Goal: Task Accomplishment & Management: Manage account settings

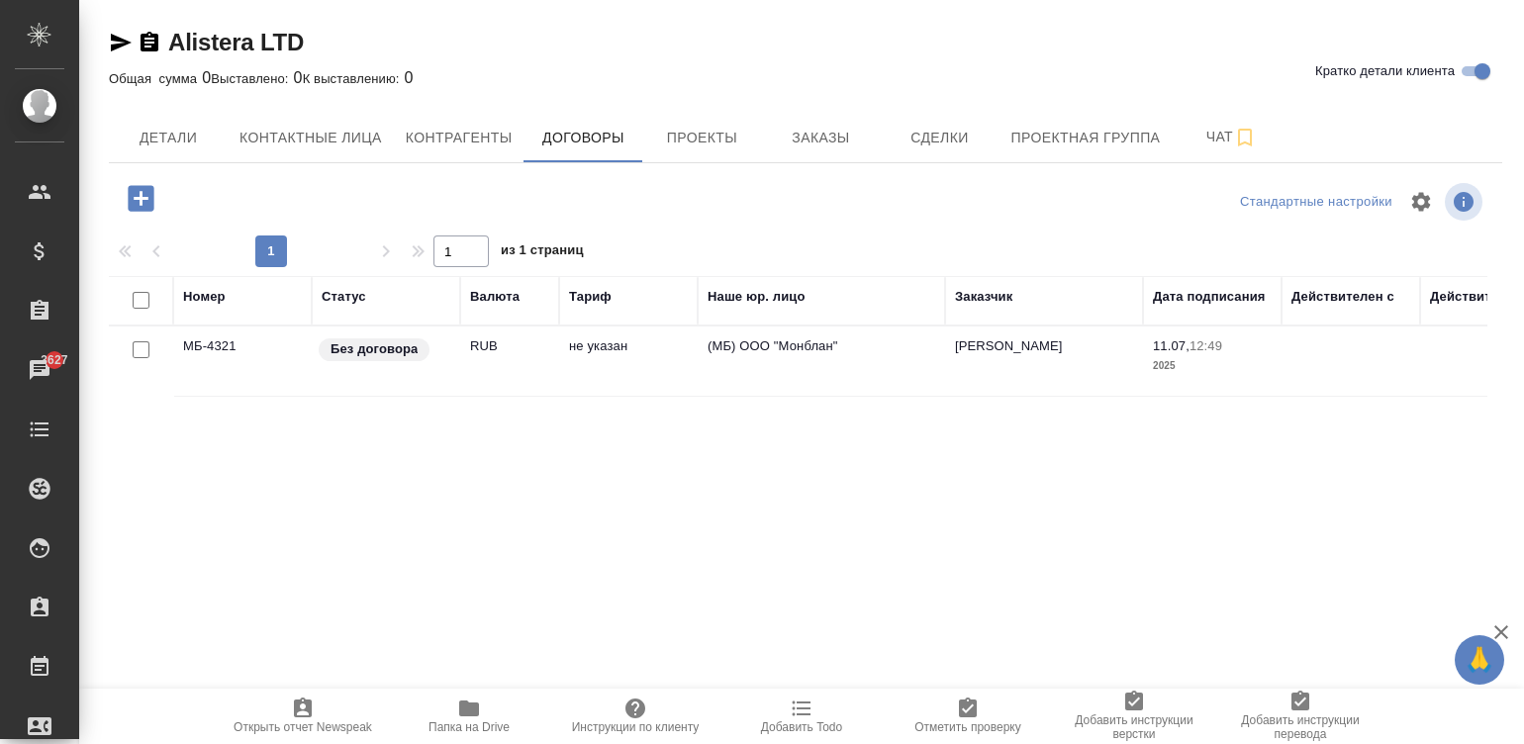
click at [537, 369] on td "RUB" at bounding box center [509, 360] width 99 height 69
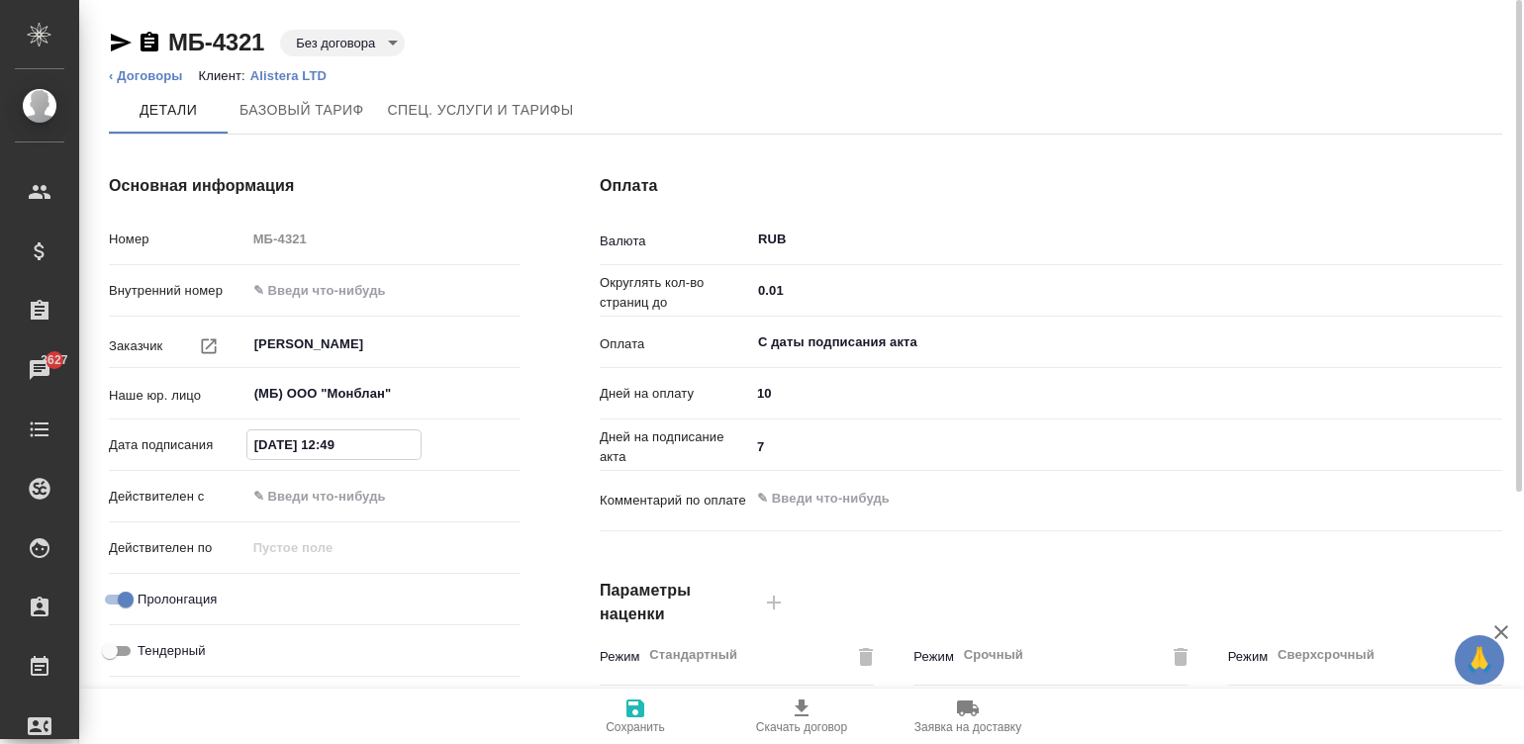
click at [379, 441] on input "11.07.2025 12:49" at bounding box center [333, 444] width 173 height 29
type input "12.08.2025 09:00"
click at [336, 492] on input "text" at bounding box center [333, 496] width 173 height 29
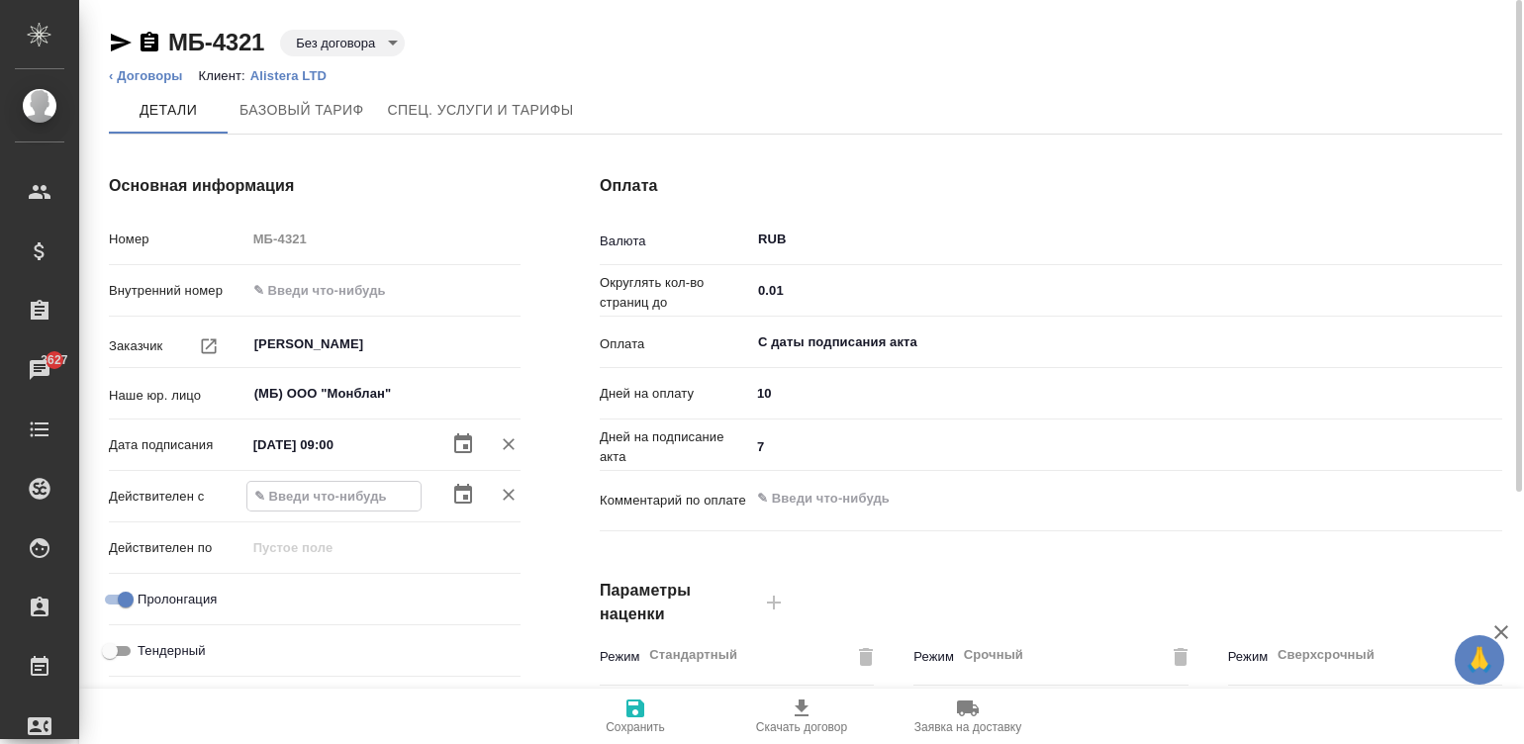
paste input "12.08.2025 09:00"
type input "12.08.2025 09:00"
click at [644, 720] on span "Сохранить" at bounding box center [634, 727] width 59 height 14
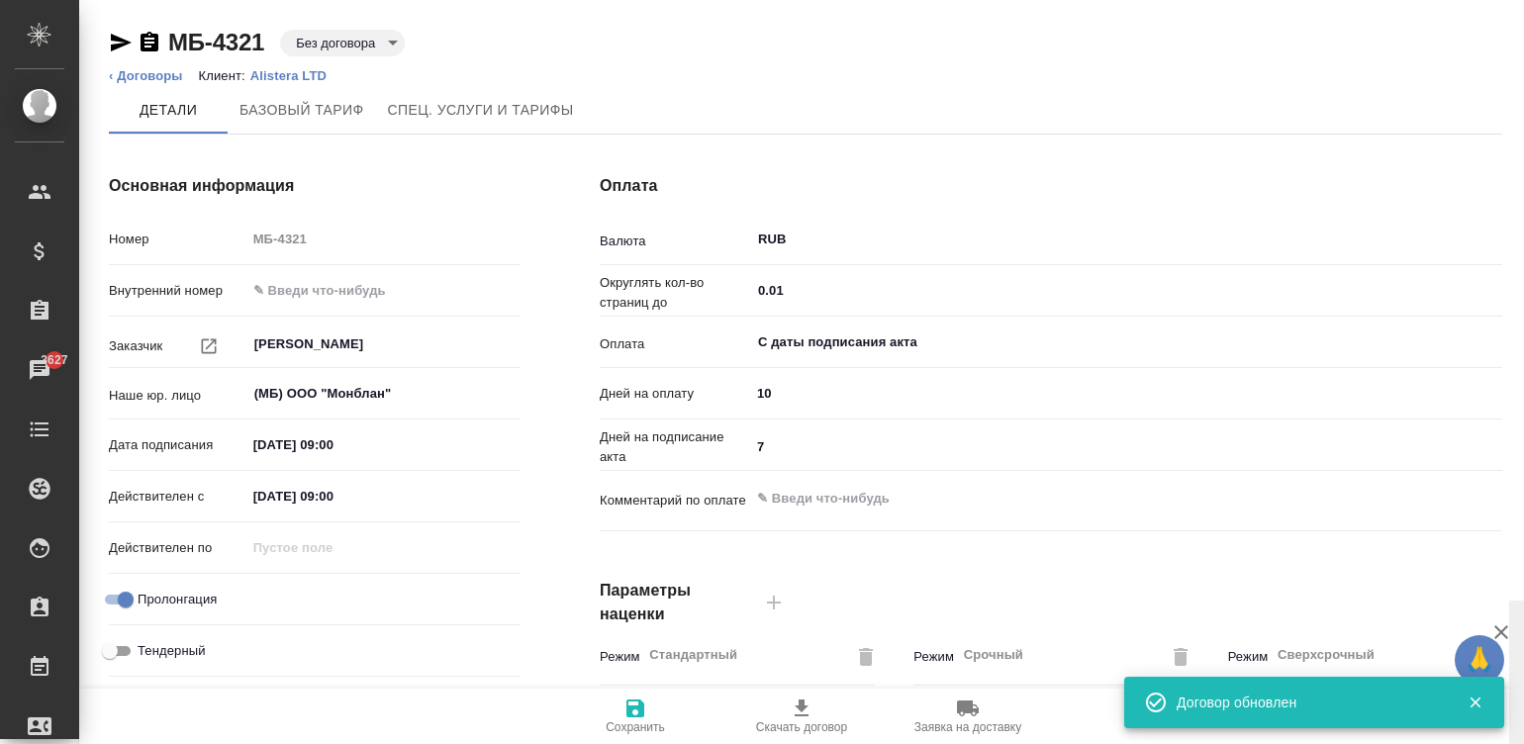
scroll to position [601, 0]
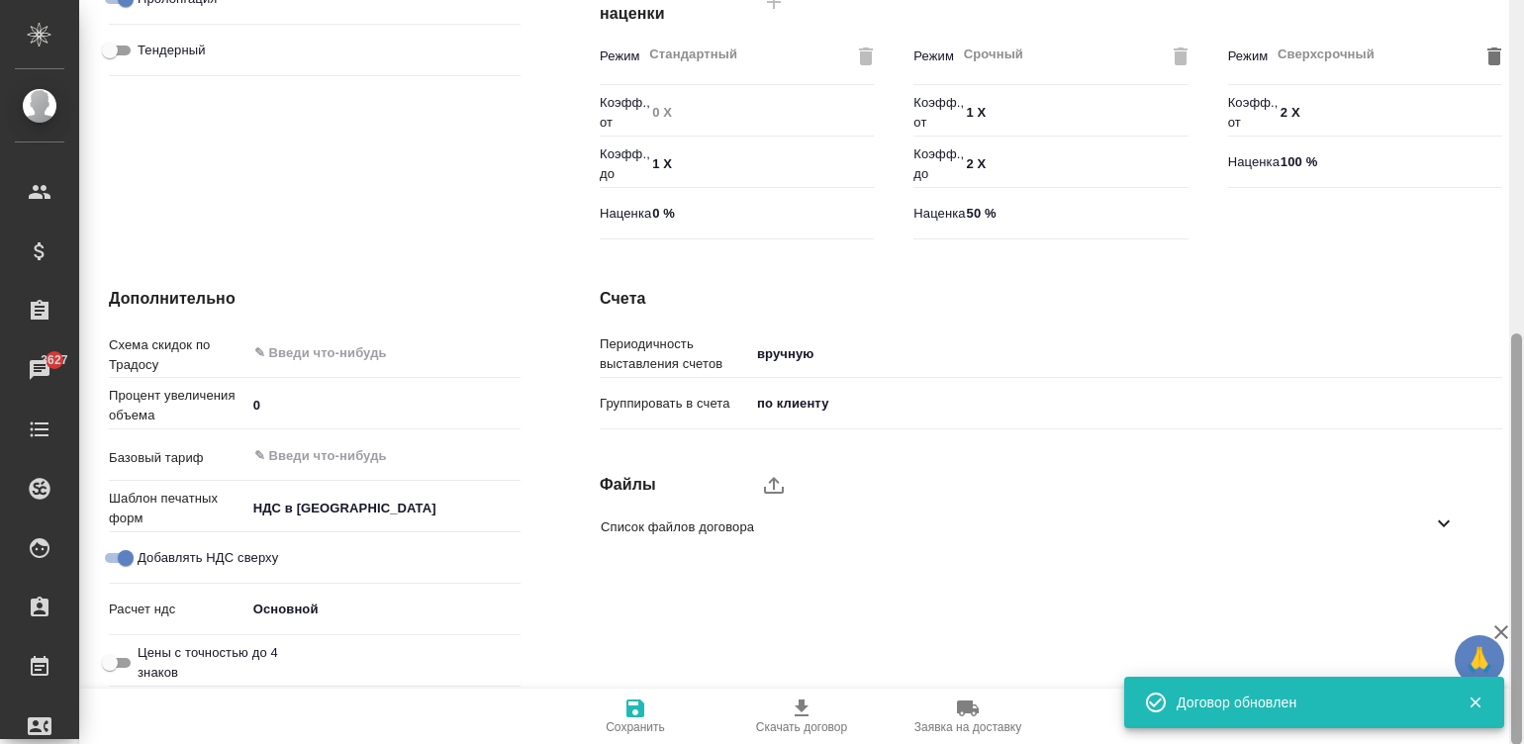
click at [1516, 589] on div at bounding box center [1516, 372] width 15 height 745
click at [763, 475] on icon "upload" at bounding box center [774, 485] width 24 height 24
click at [0, 0] on input "upload" at bounding box center [0, 0] width 0 height 0
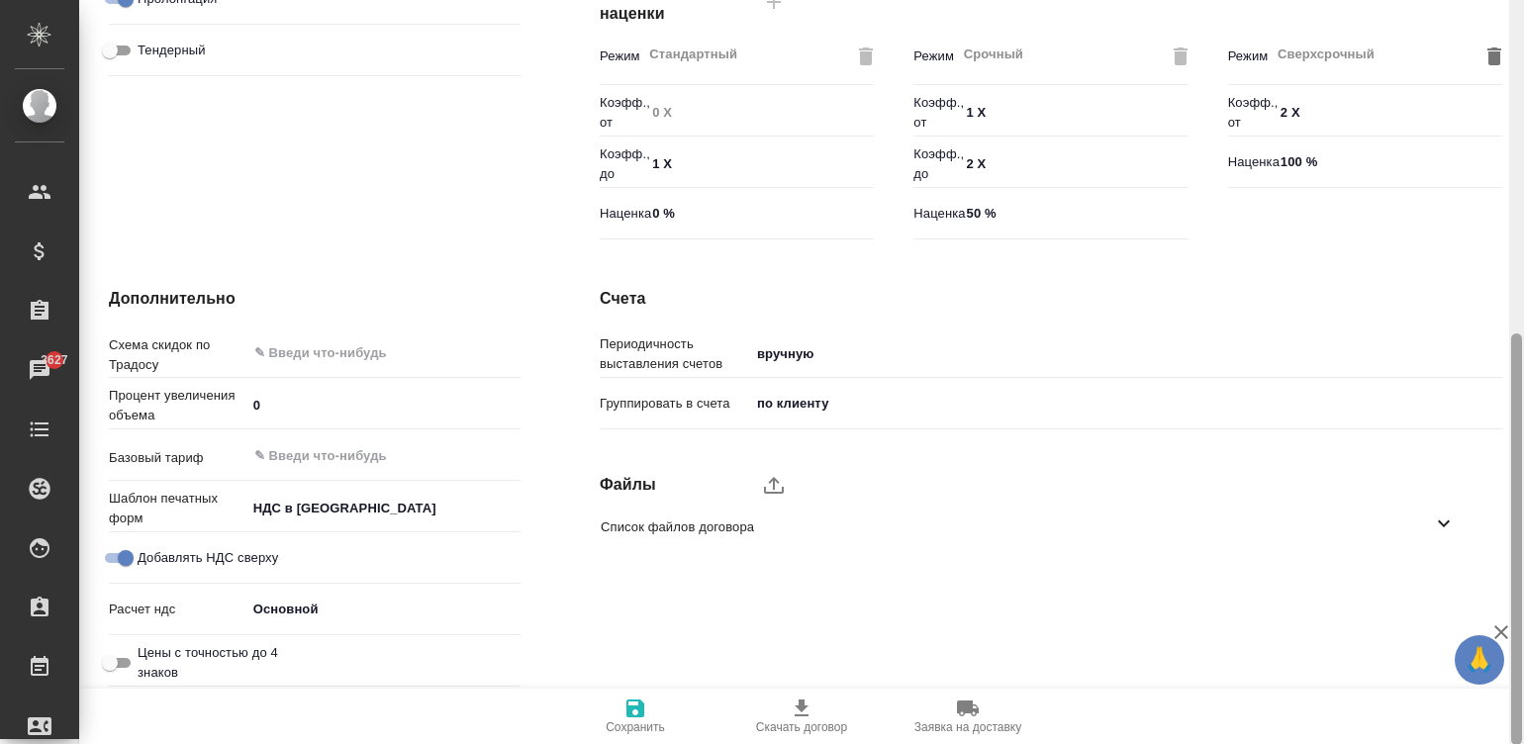
type textarea "x"
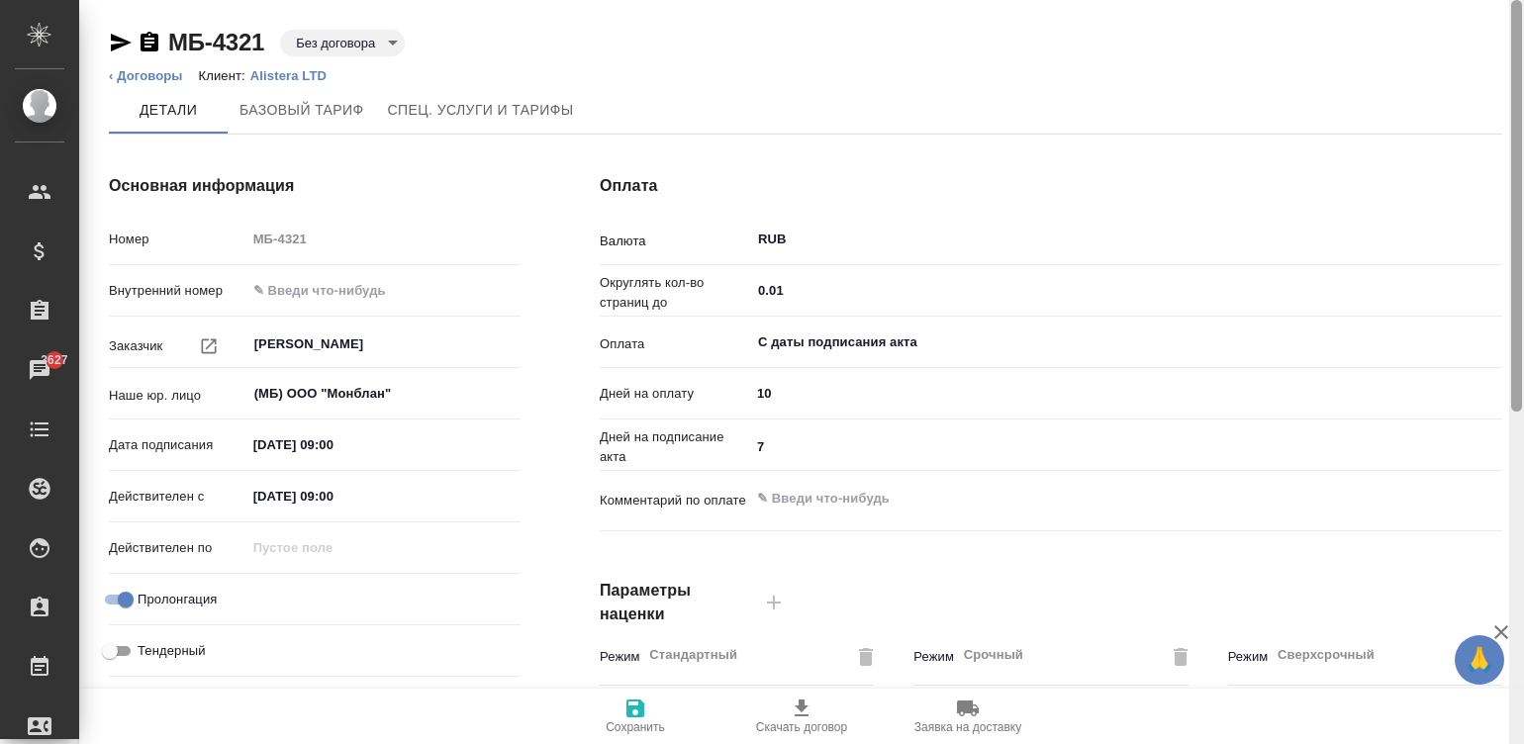
click at [1514, 54] on div at bounding box center [1516, 372] width 15 height 745
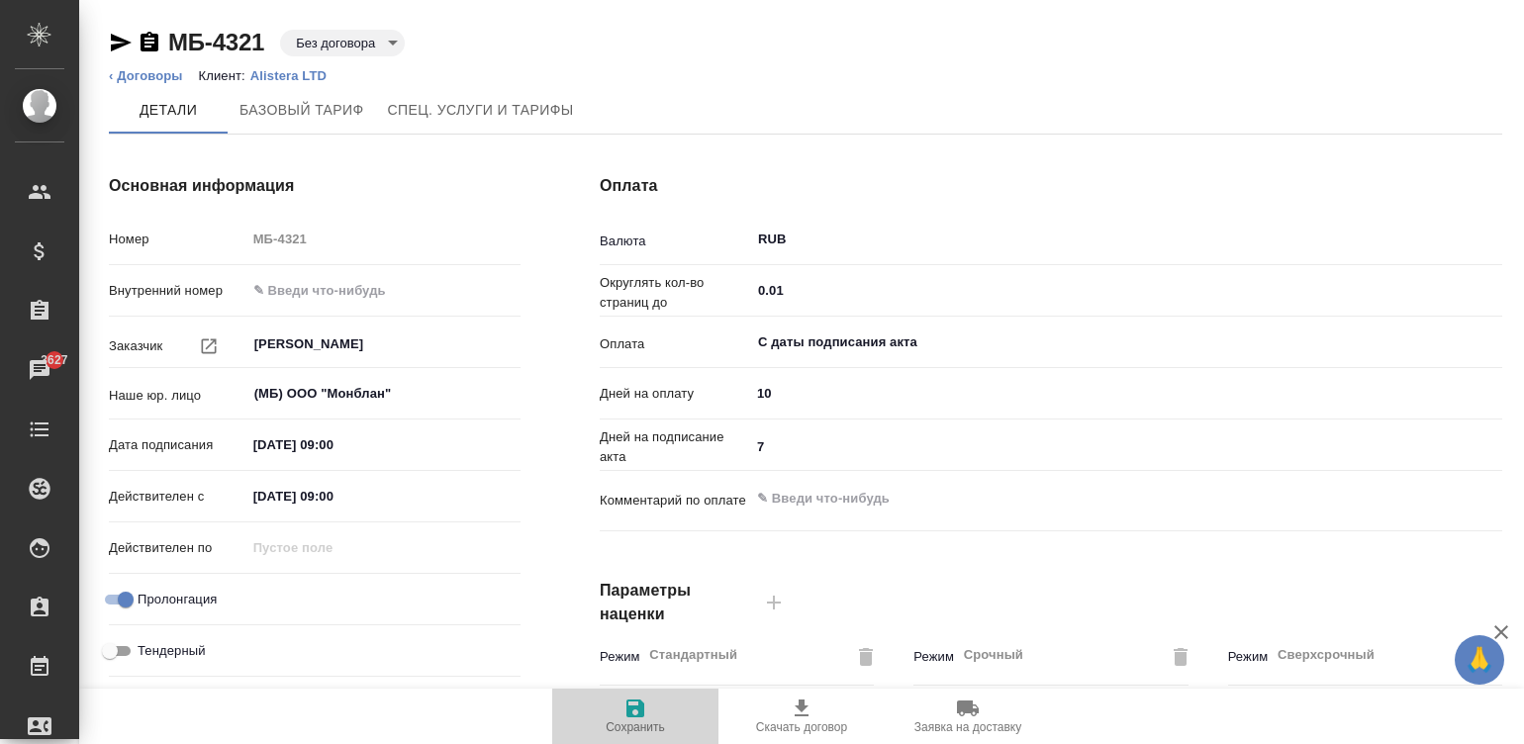
click at [619, 701] on span "Сохранить" at bounding box center [635, 715] width 142 height 38
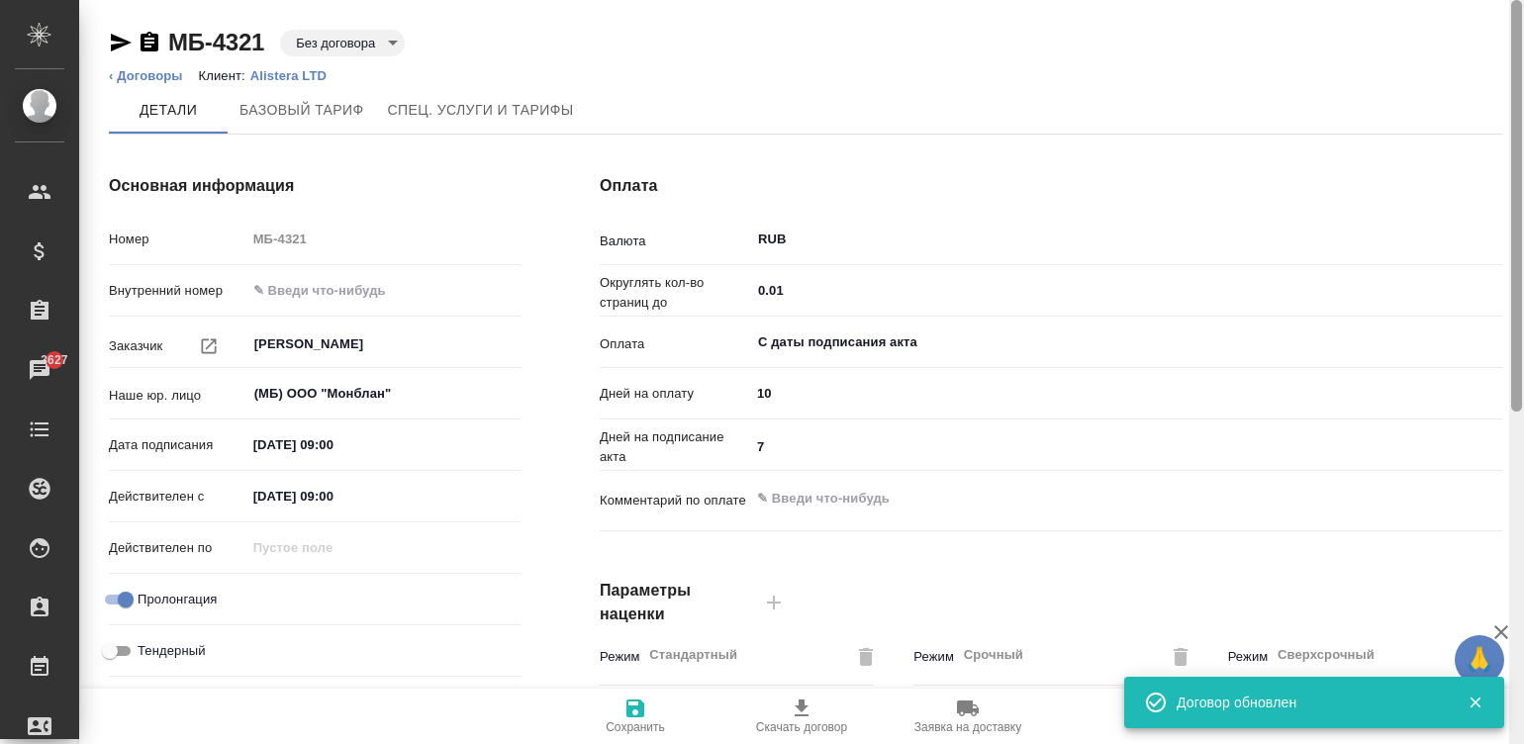
scroll to position [601, 0]
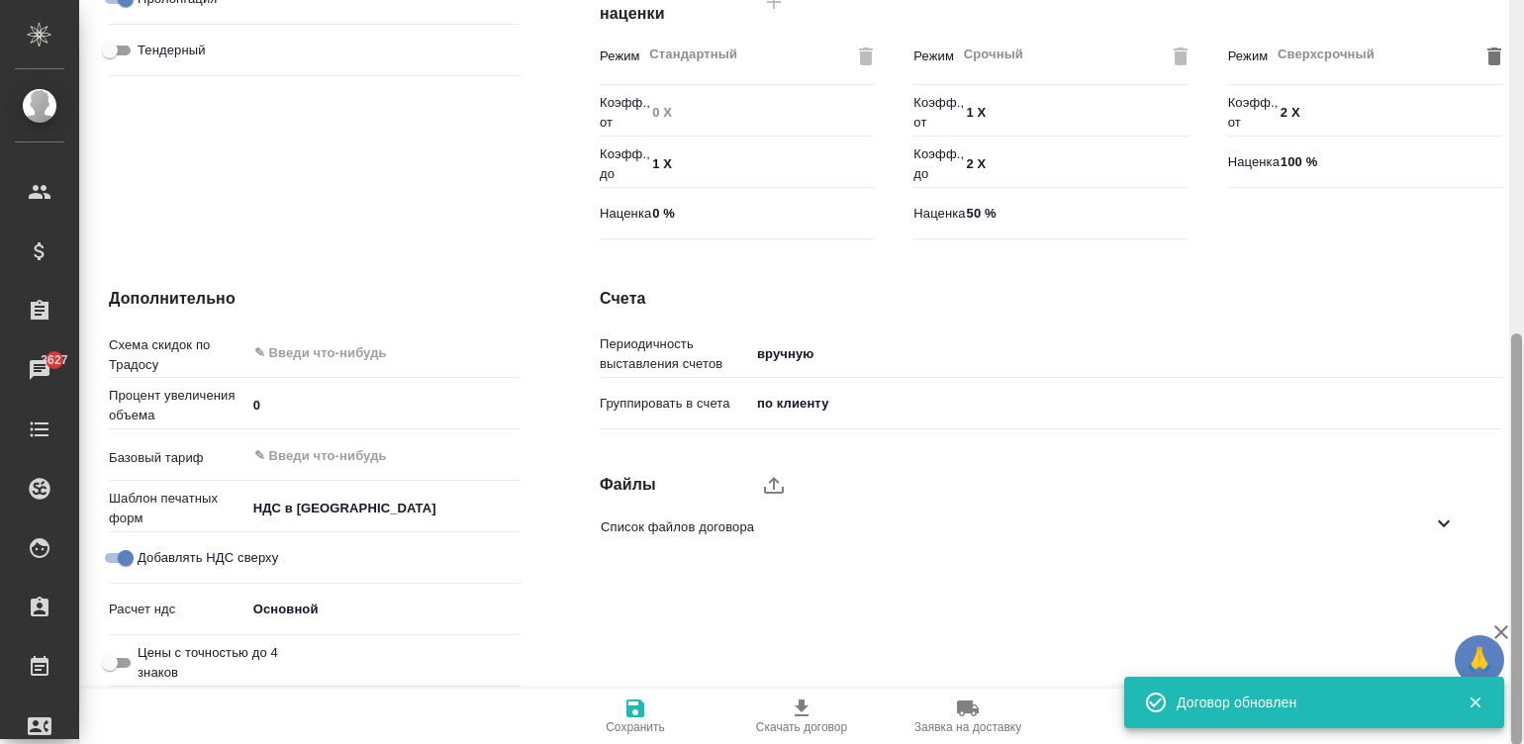
click at [1512, 579] on div at bounding box center [1516, 372] width 15 height 745
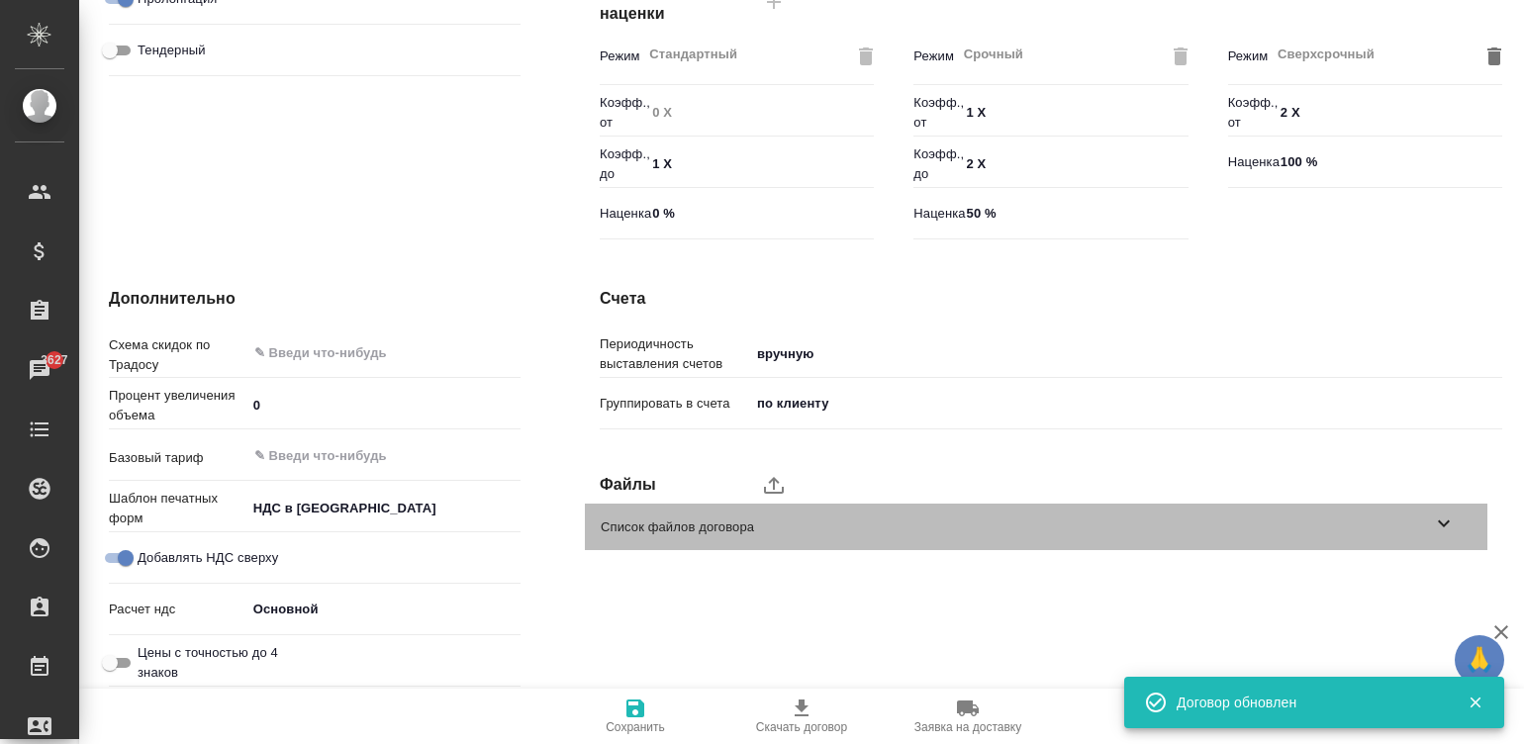
click at [1290, 537] on div "Список файлов договора" at bounding box center [1036, 527] width 902 height 46
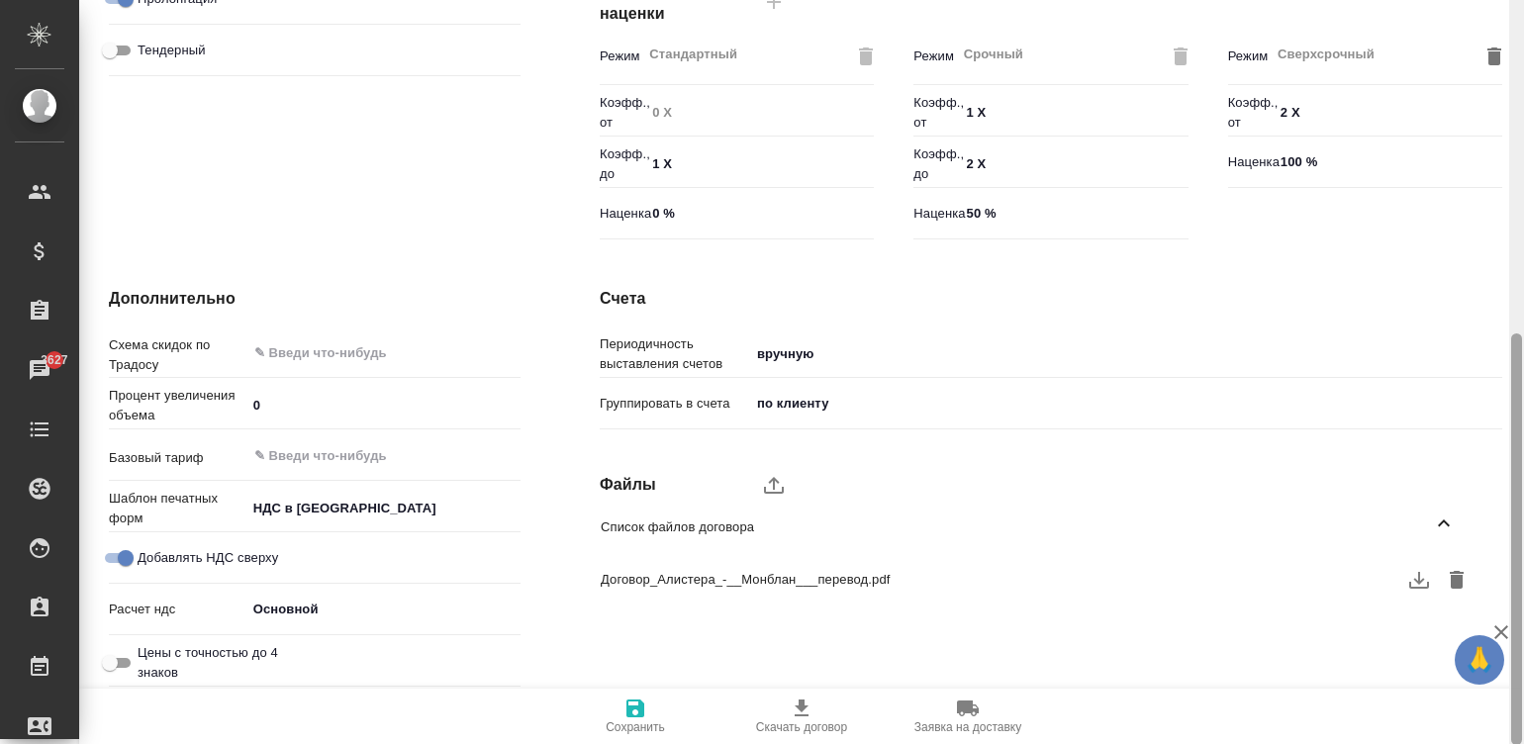
scroll to position [0, 0]
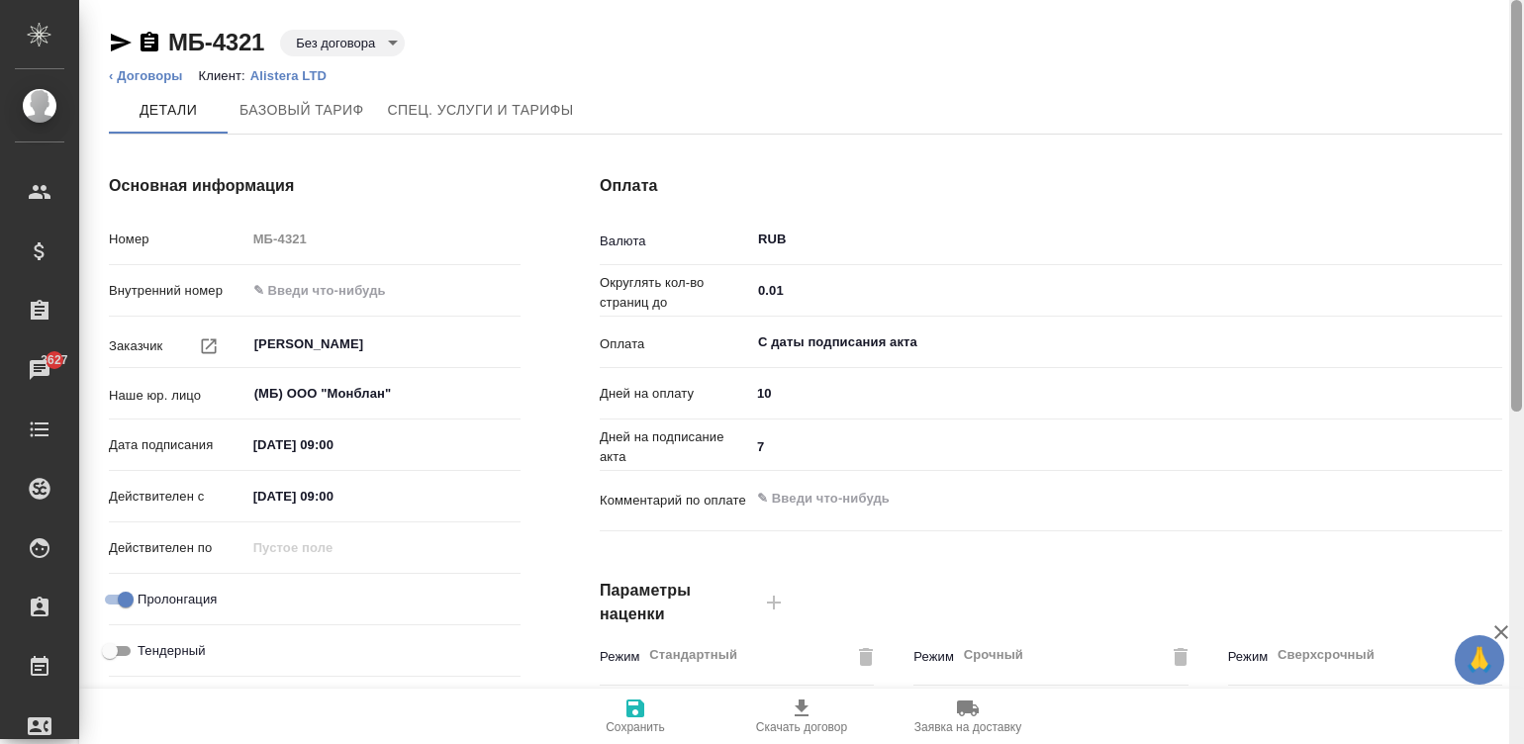
click at [1513, 30] on div at bounding box center [1516, 372] width 15 height 745
click at [385, 44] on body "🙏 .cls-1 fill:#fff; AWATERA Малинина Мария m.malinina Клиенты Спецификации Зака…" at bounding box center [762, 372] width 1524 height 744
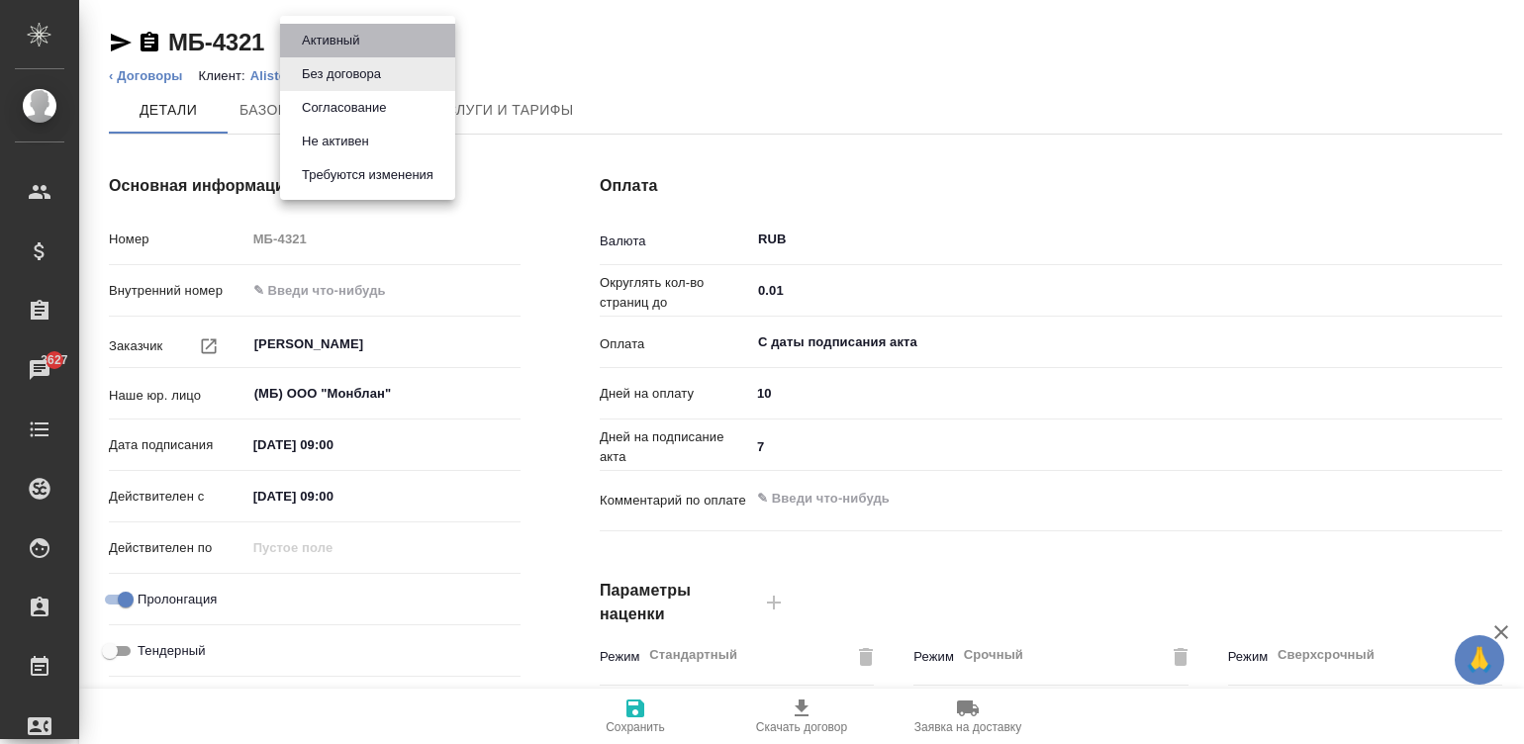
click at [345, 40] on button "Активный" at bounding box center [330, 41] width 69 height 22
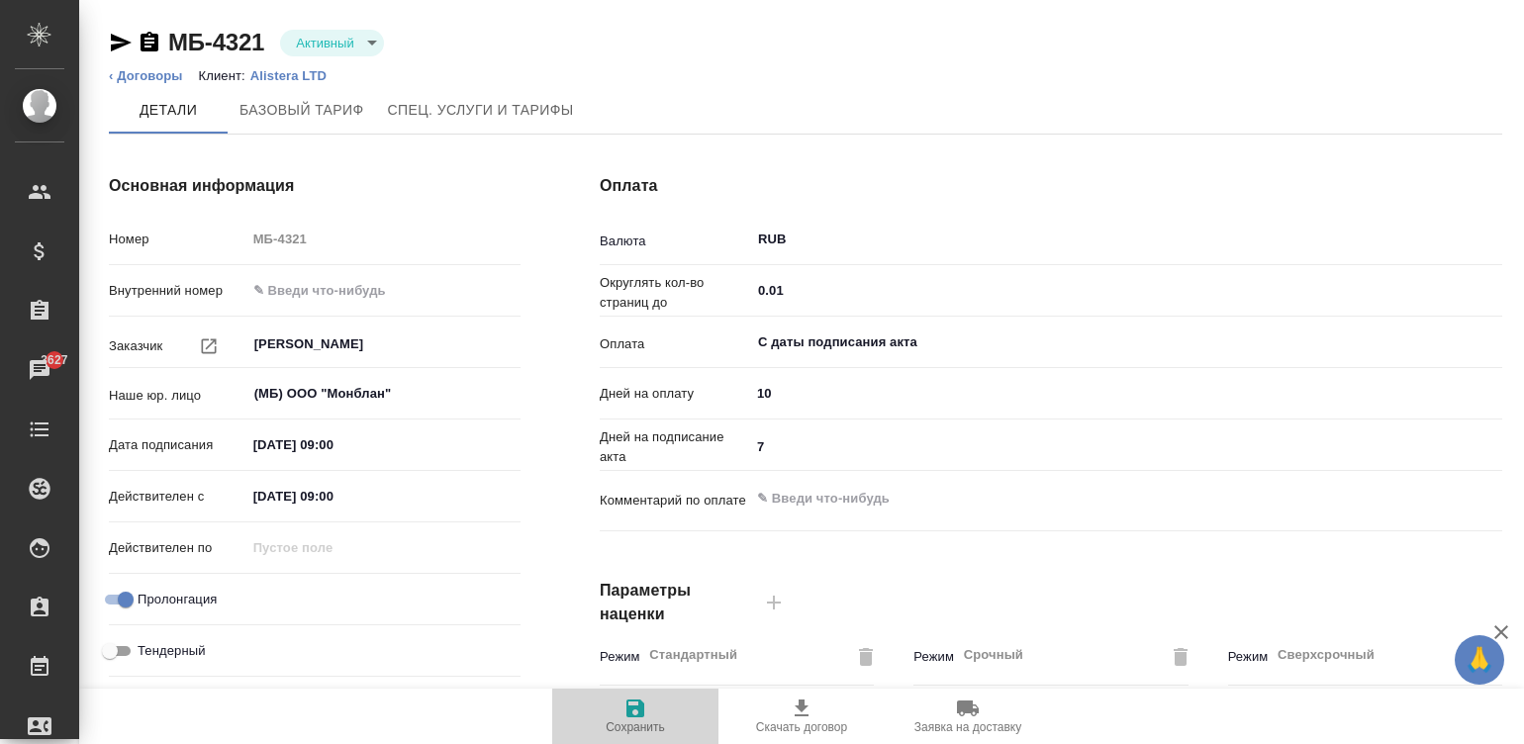
click at [633, 712] on icon "button" at bounding box center [635, 708] width 24 height 24
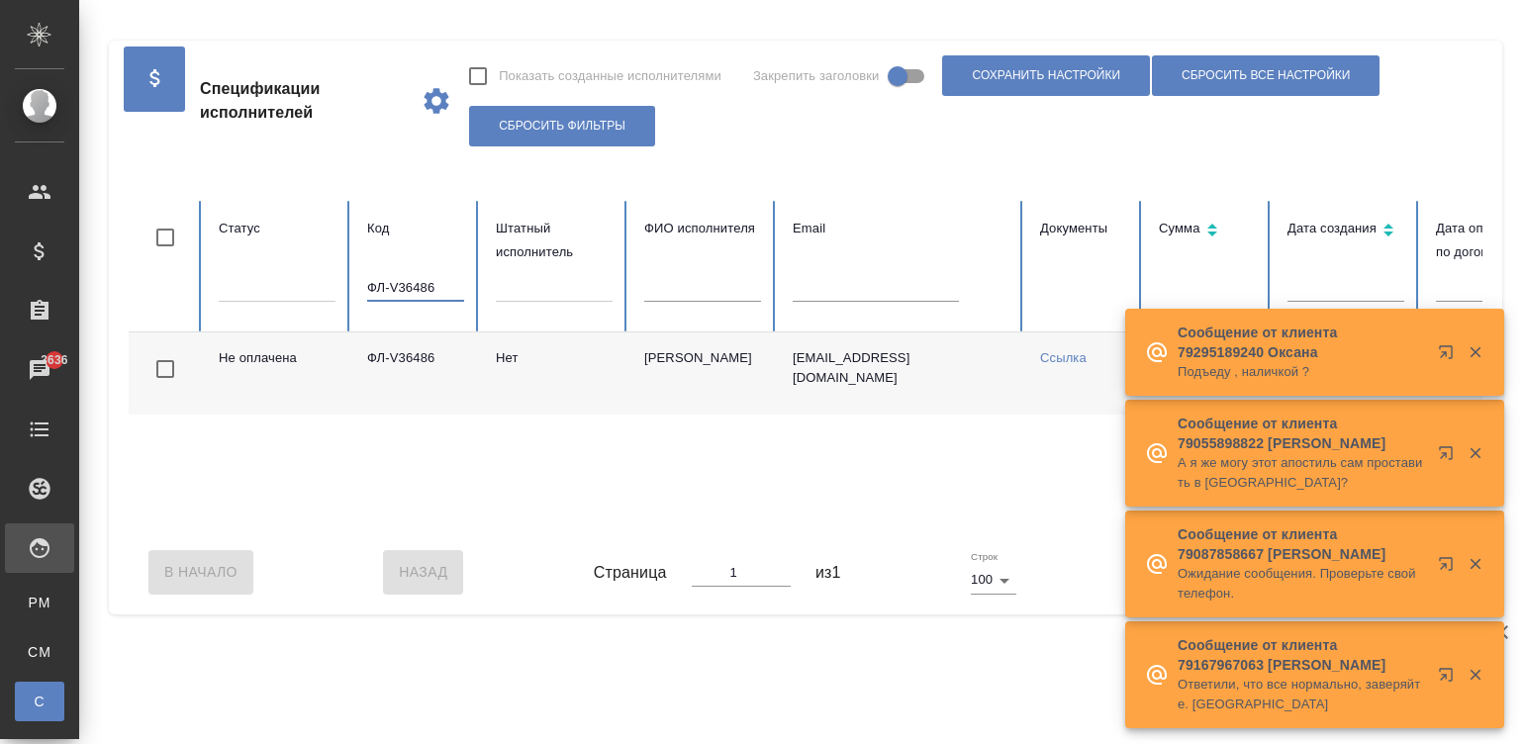
click at [408, 285] on input "ФЛ-V36486" at bounding box center [415, 288] width 97 height 28
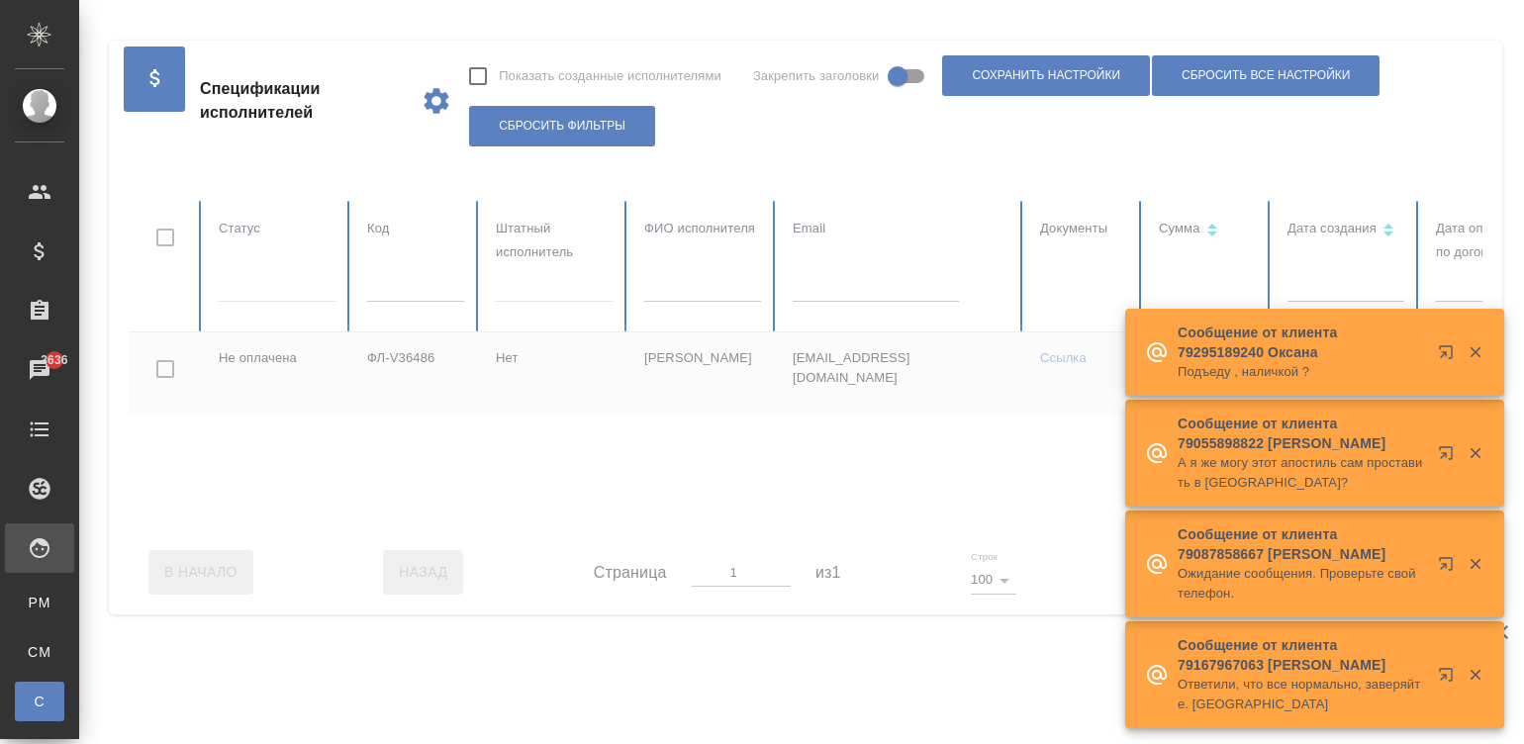
click at [888, 297] on div at bounding box center [1188, 365] width 2119 height 329
click at [888, 297] on input "text" at bounding box center [875, 288] width 166 height 28
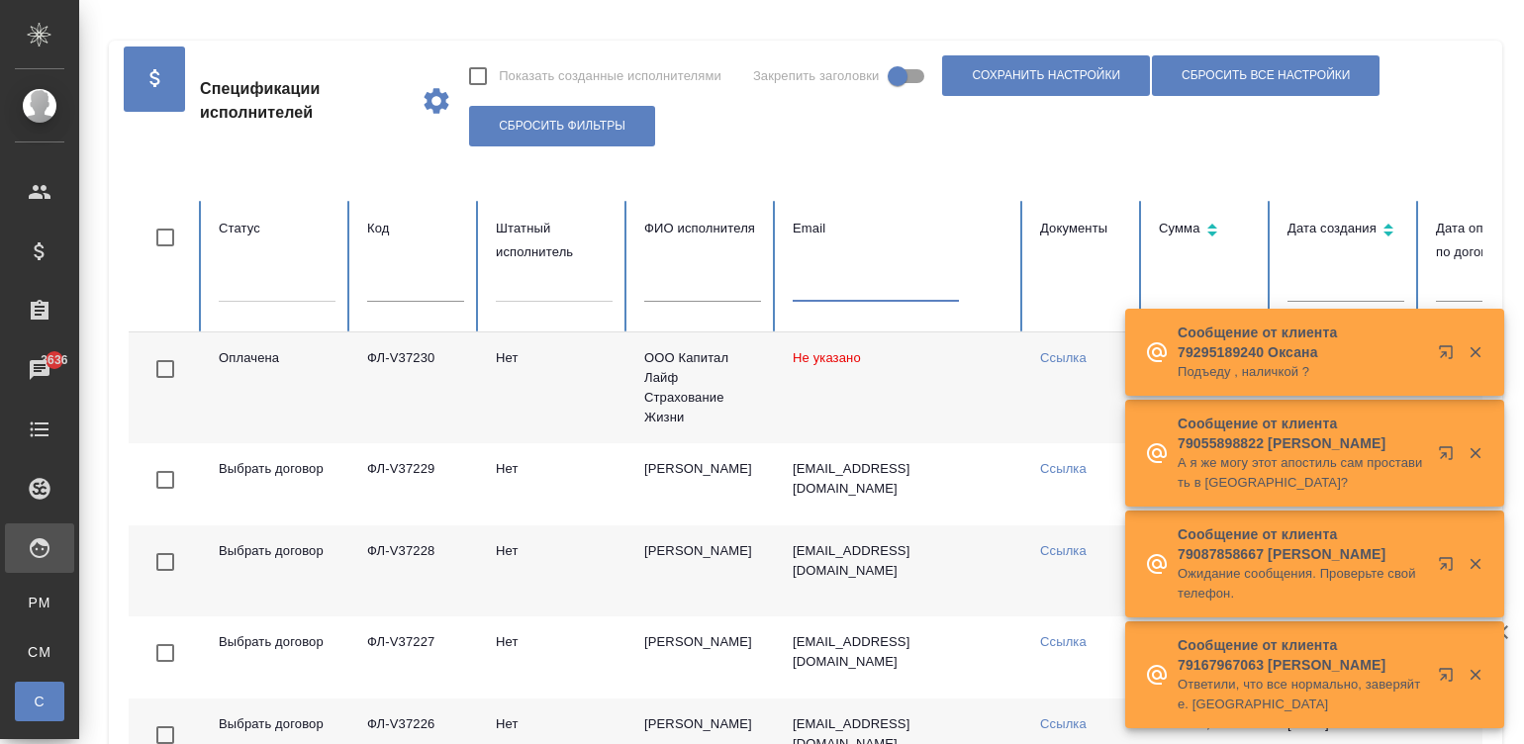
click at [802, 284] on input "text" at bounding box center [875, 288] width 166 height 28
paste input "[EMAIL_ADDRESS][DOMAIN_NAME]"
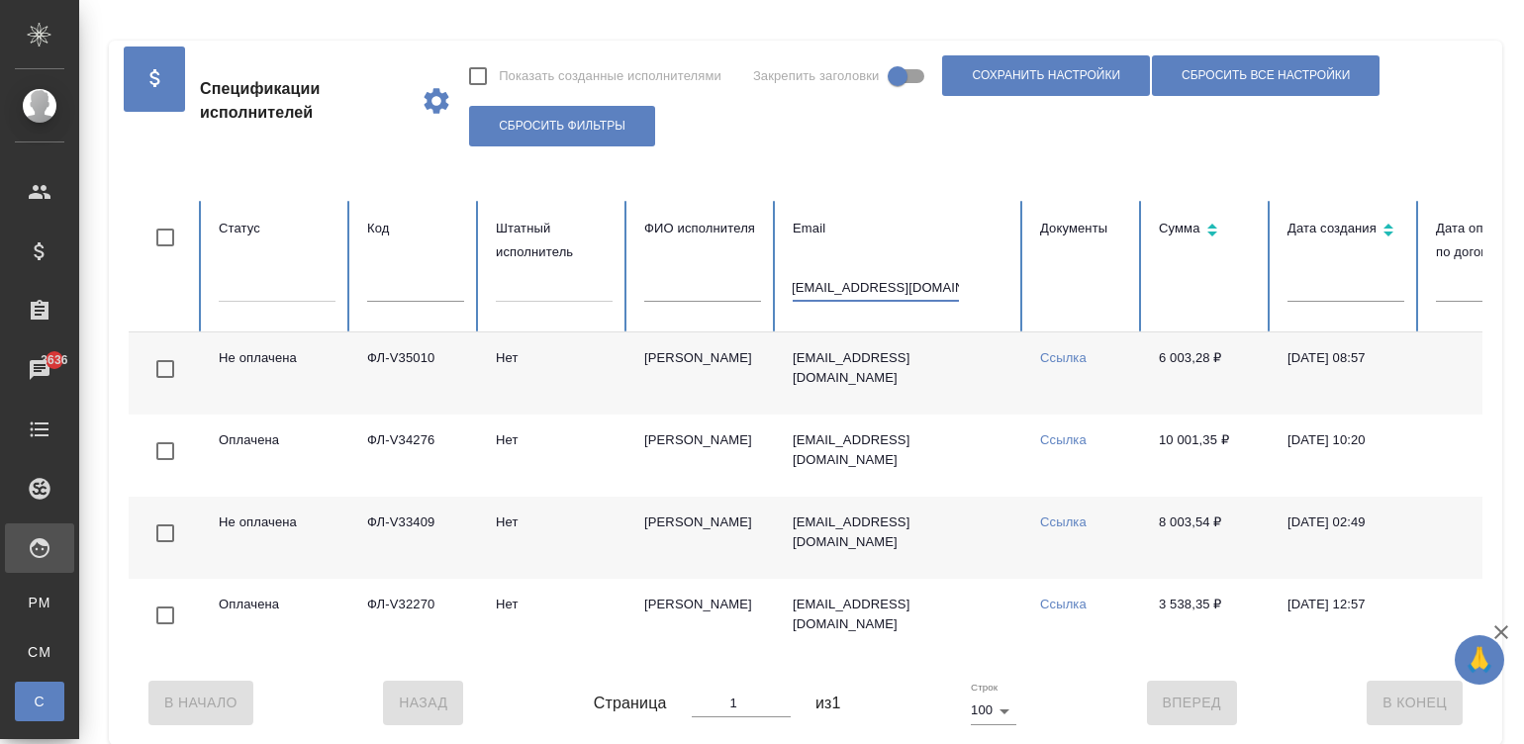
scroll to position [0, 784]
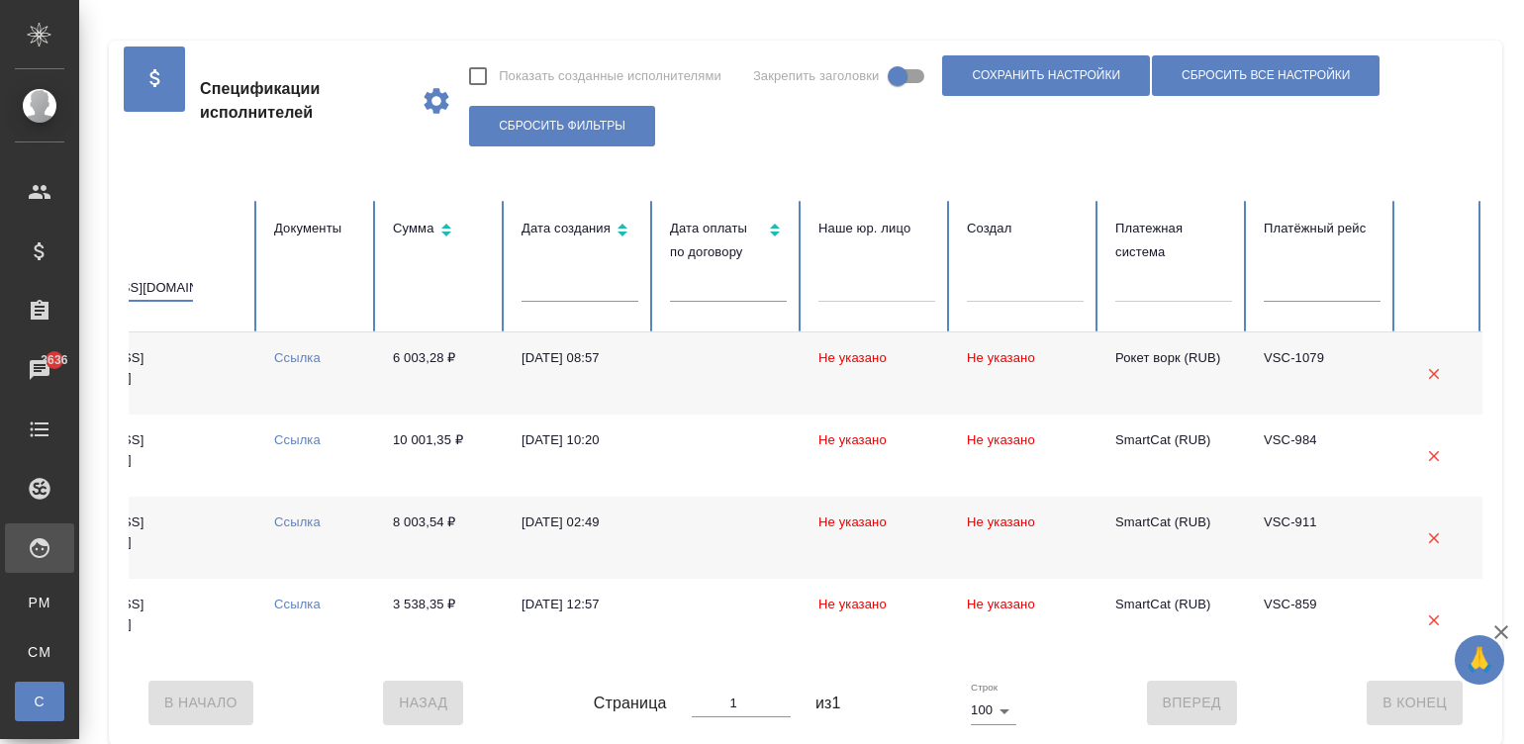
type input "[EMAIL_ADDRESS][DOMAIN_NAME]"
click at [386, 401] on td "6 003,28 ₽" at bounding box center [441, 373] width 129 height 82
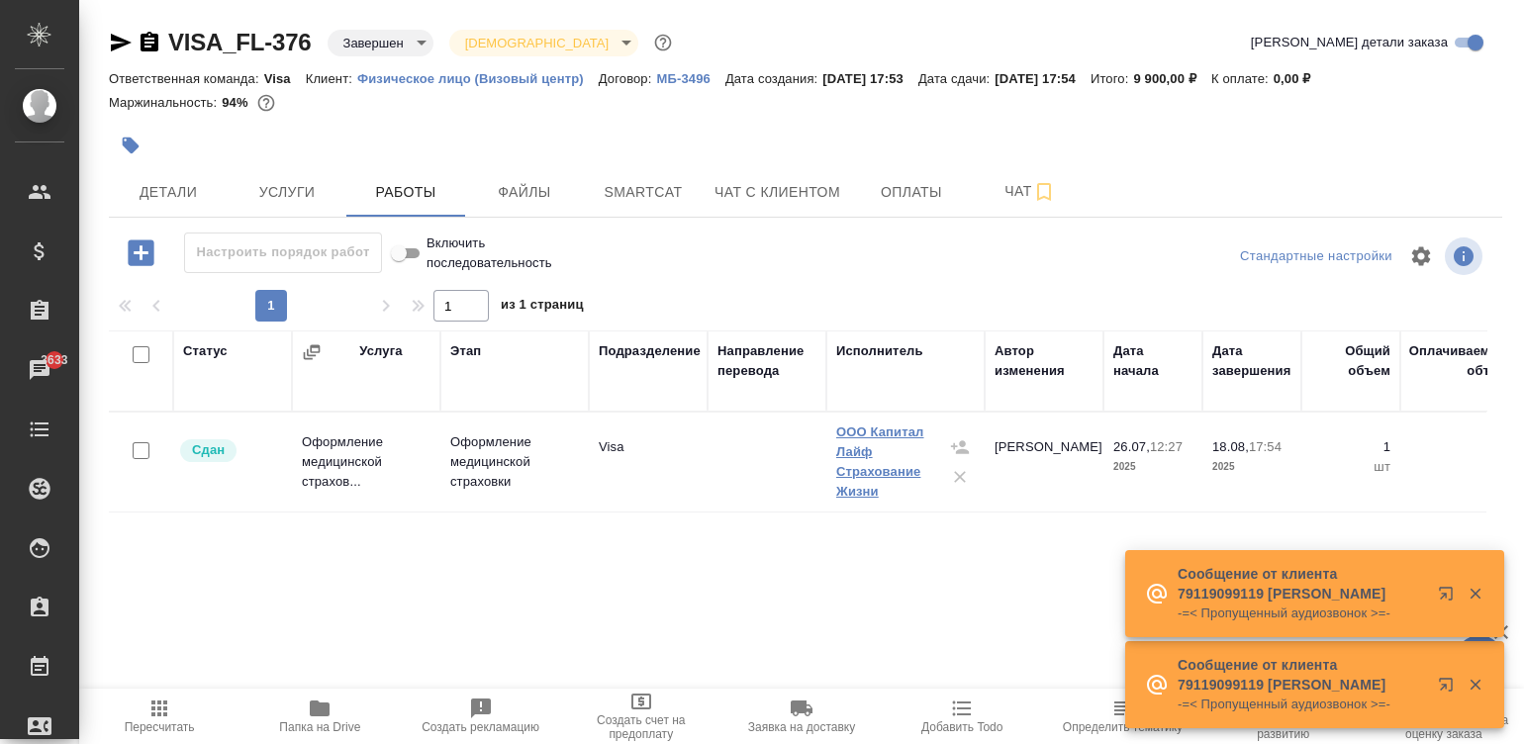
click at [856, 485] on link "ООО Капитал Лайф Страхование Жизни" at bounding box center [880, 461] width 88 height 74
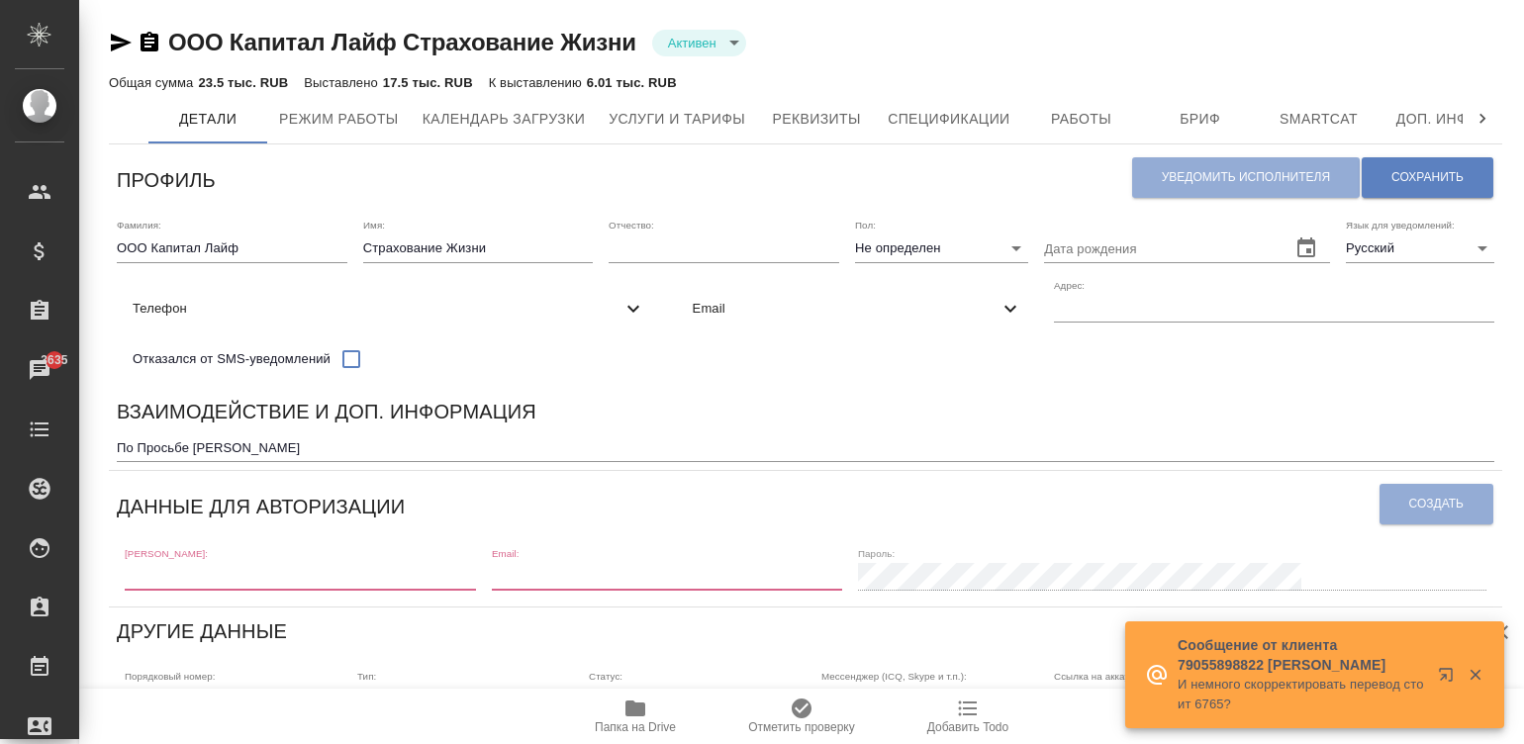
click at [944, 128] on span "Спецификации" at bounding box center [948, 119] width 122 height 25
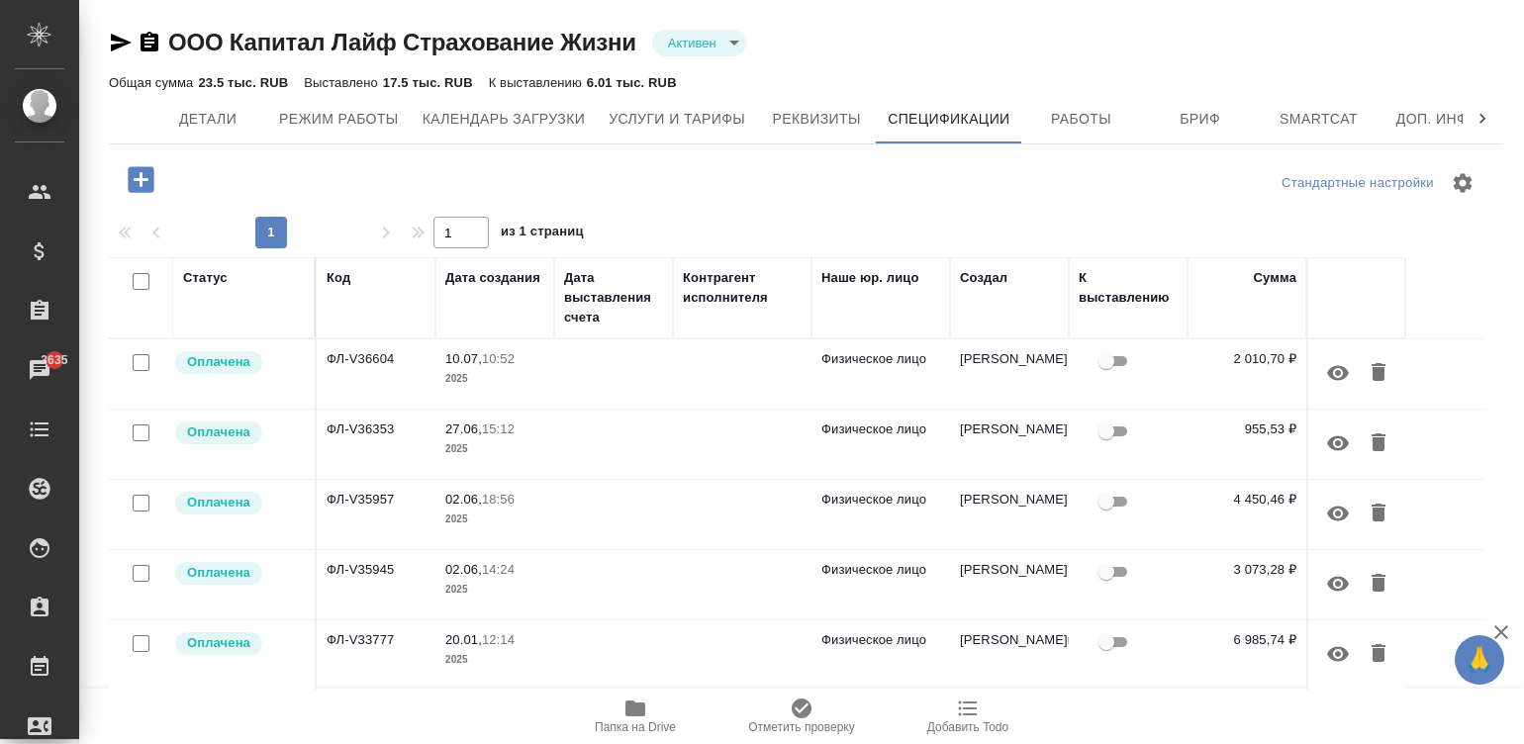
click at [129, 174] on icon "button" at bounding box center [141, 179] width 26 height 26
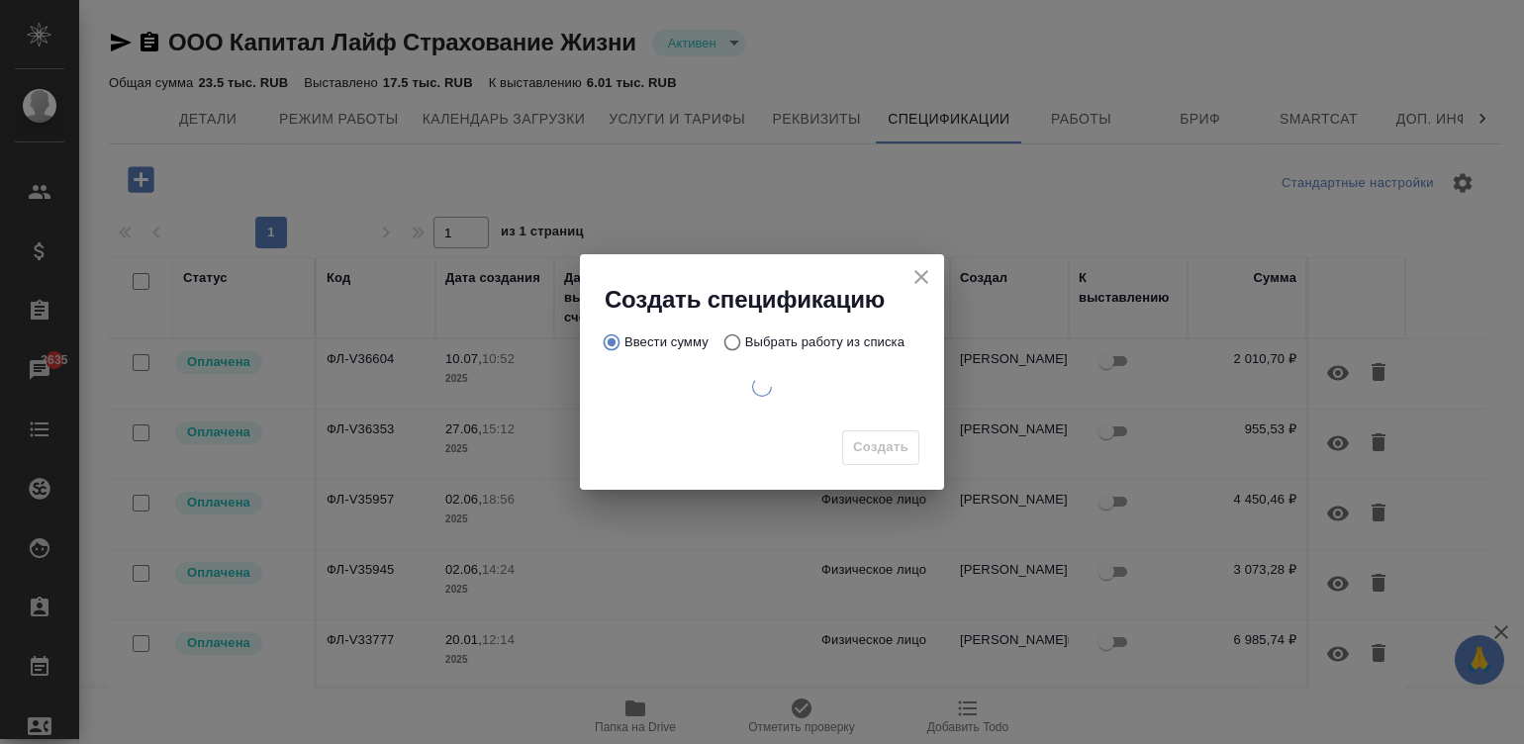
drag, startPoint x: 129, startPoint y: 174, endPoint x: 726, endPoint y: 337, distance: 619.4
click at [726, 337] on thead "Статус Код Дата создания Дата выставления счета Контрагент исполнителя Наше юр.…" at bounding box center [797, 298] width 1377 height 82
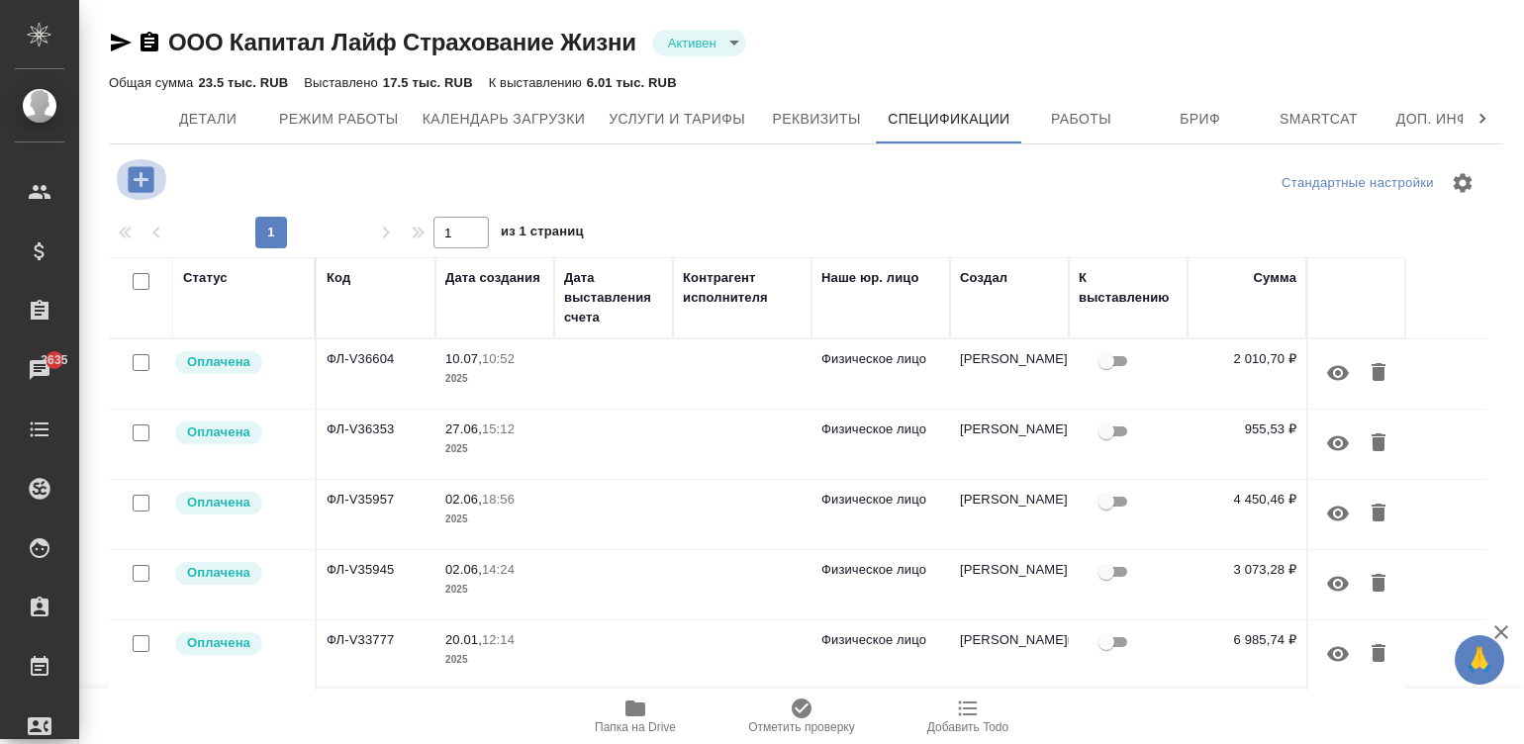
click at [128, 168] on icon "button" at bounding box center [141, 179] width 35 height 35
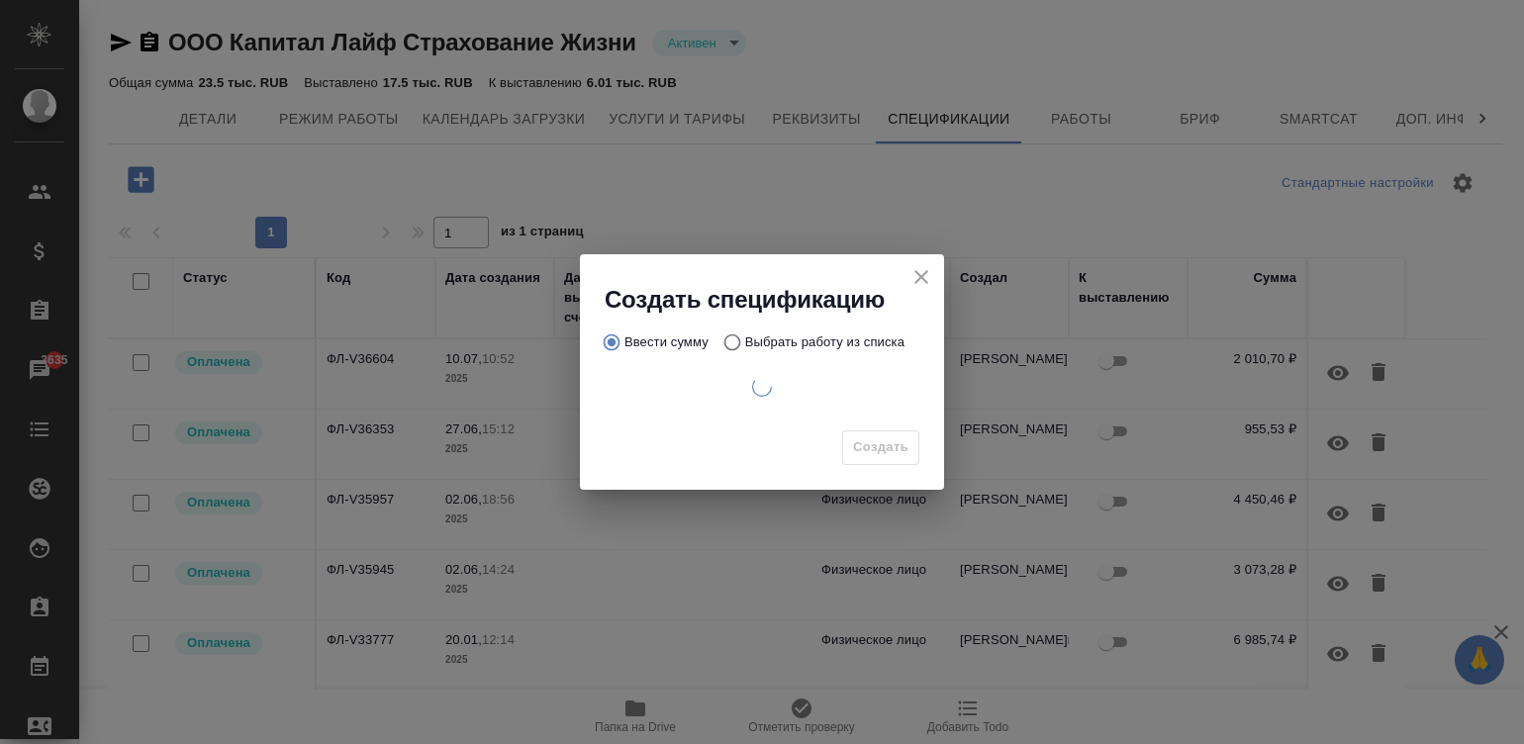
click at [726, 336] on div "Ввести сумму Выбрать работу из списка" at bounding box center [762, 368] width 364 height 105
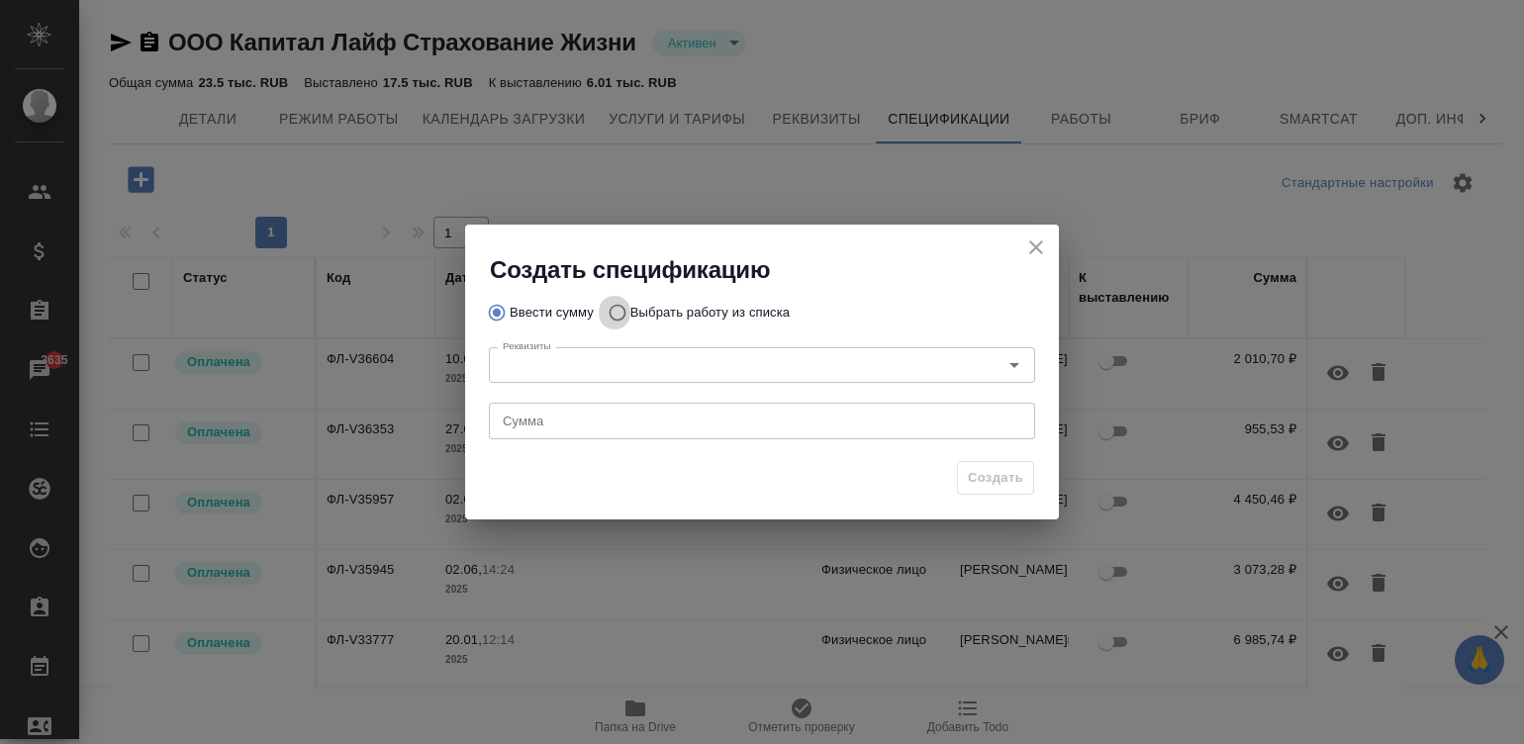
click at [612, 300] on input "Выбрать работу из списка" at bounding box center [615, 313] width 32 height 38
radio input "true"
radio input "false"
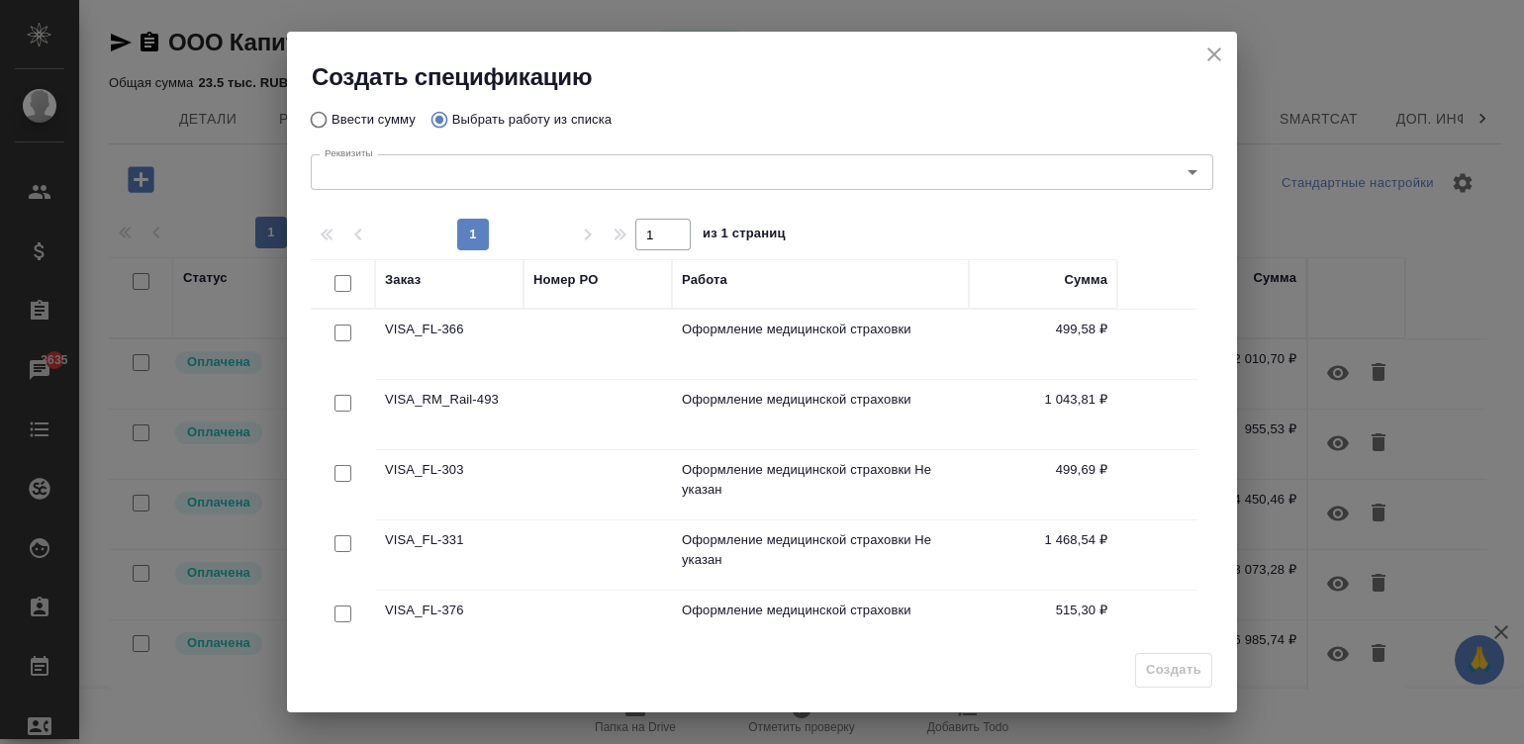
click at [336, 605] on input "checkbox" at bounding box center [342, 613] width 17 height 17
checkbox input "true"
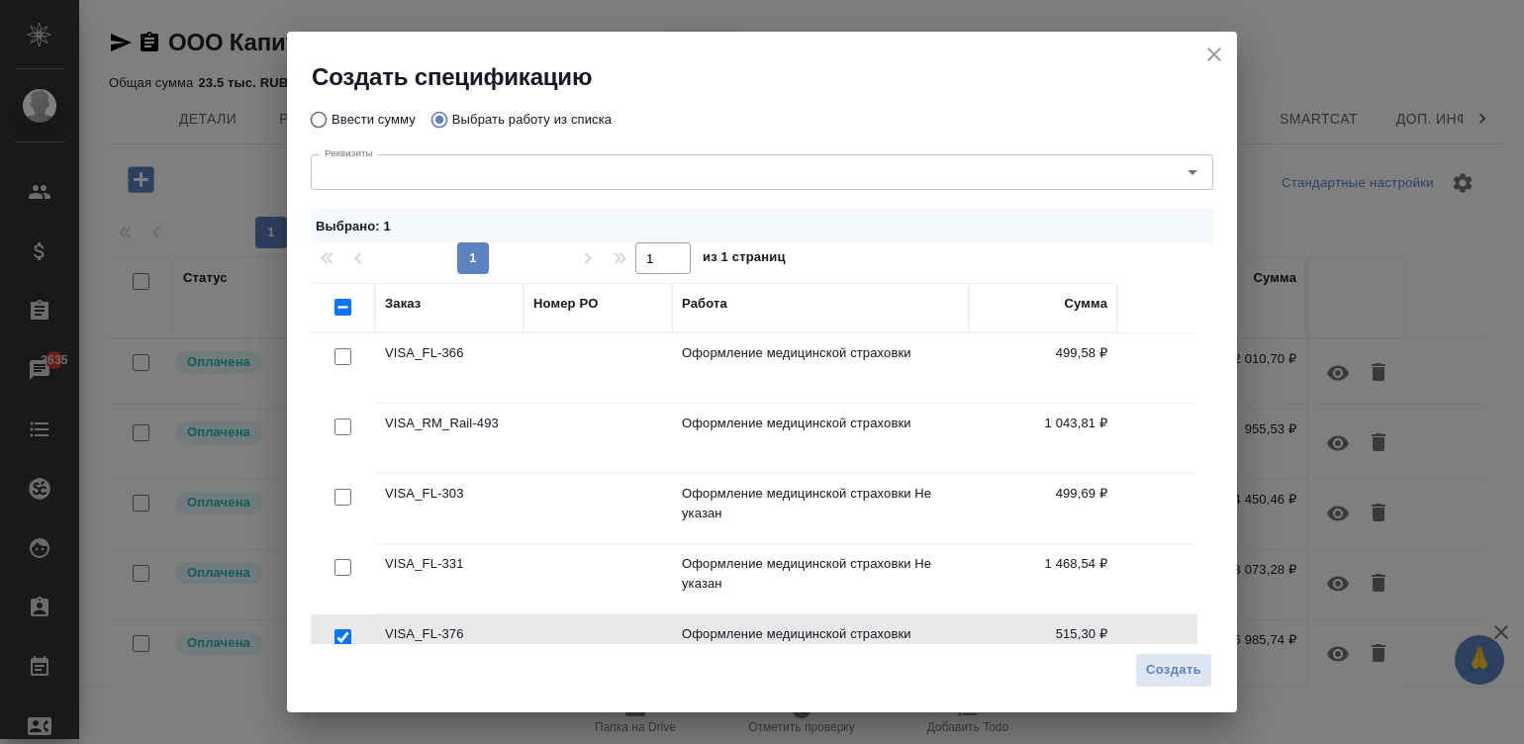
click at [336, 568] on input "checkbox" at bounding box center [342, 567] width 17 height 17
checkbox input "true"
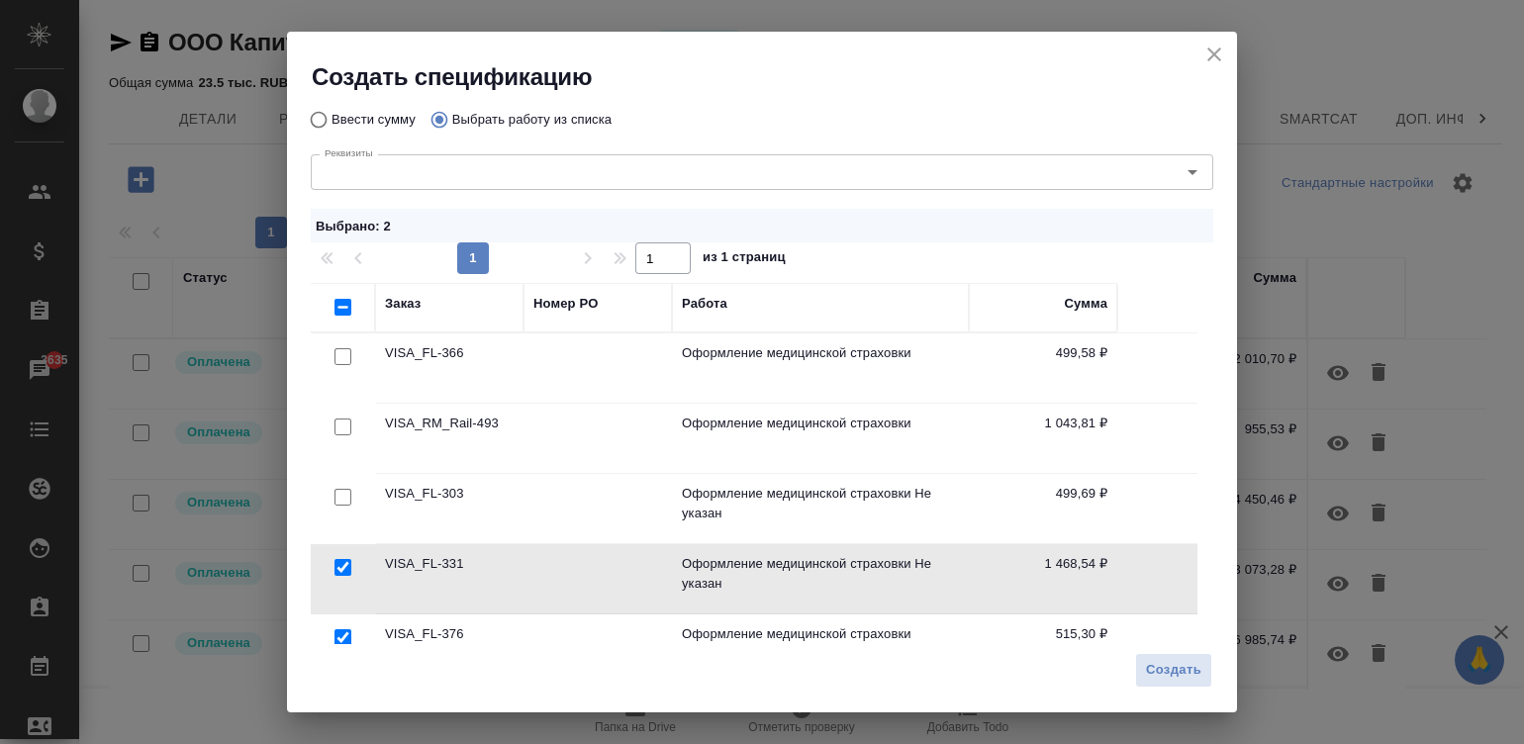
click at [335, 371] on div at bounding box center [343, 357] width 45 height 28
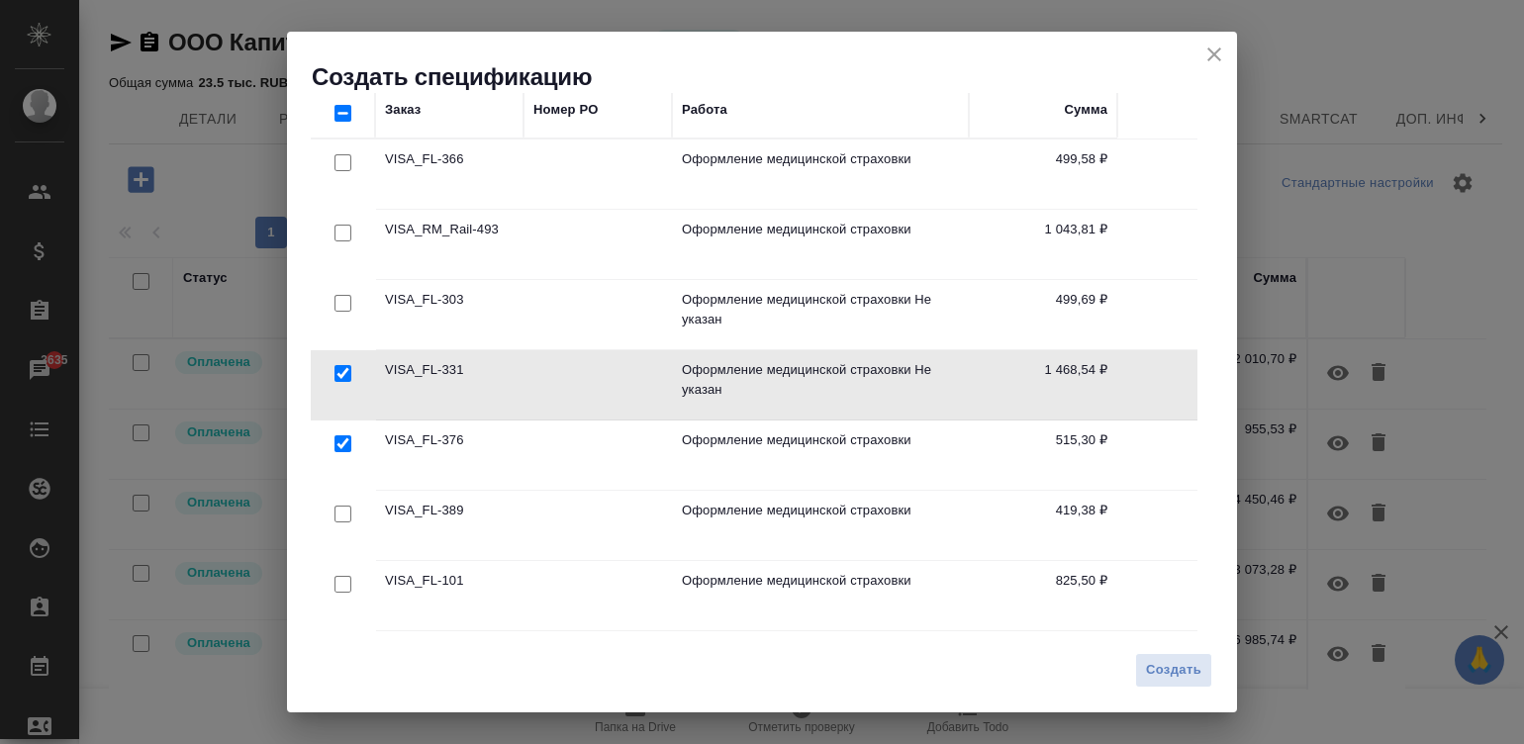
scroll to position [201, 0]
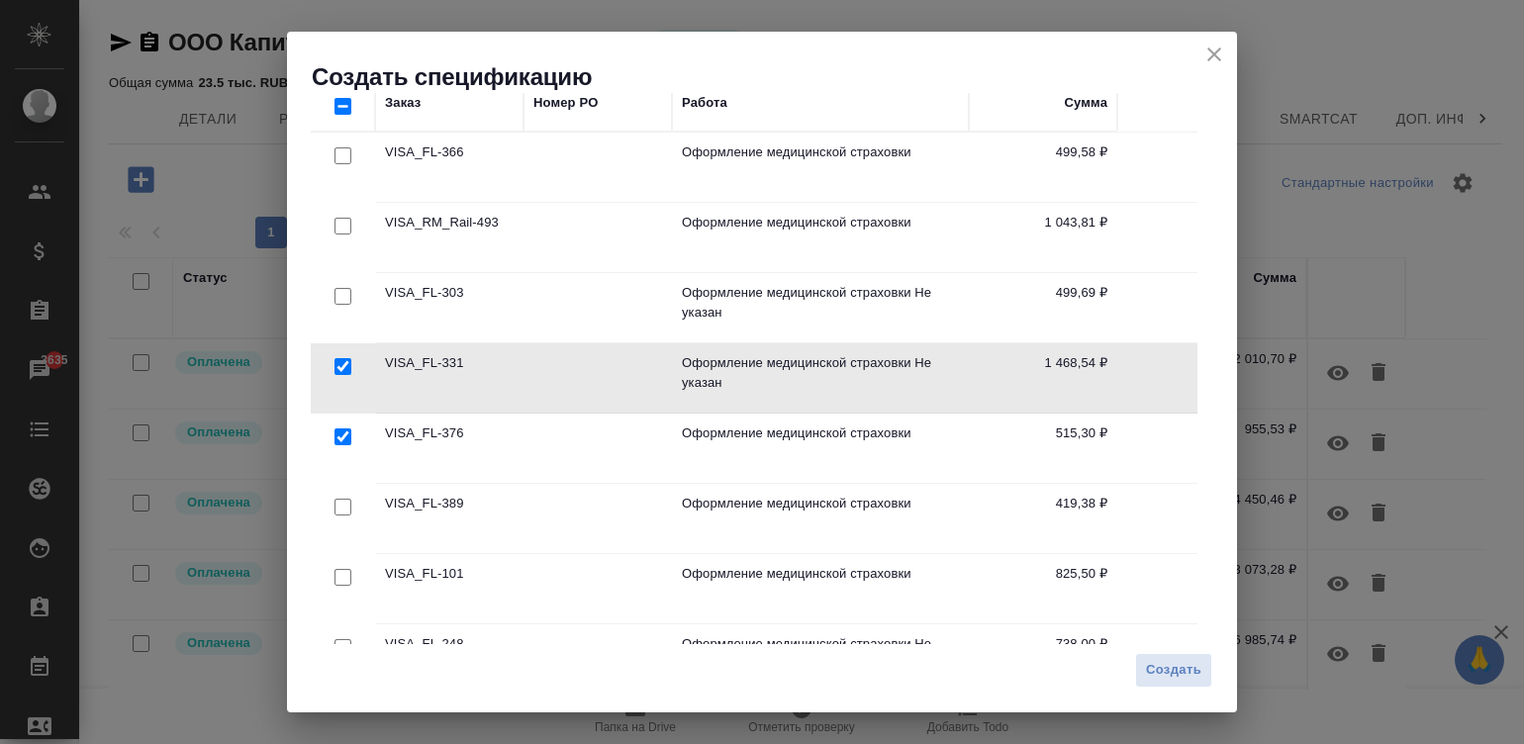
click at [336, 170] on div at bounding box center [343, 156] width 45 height 28
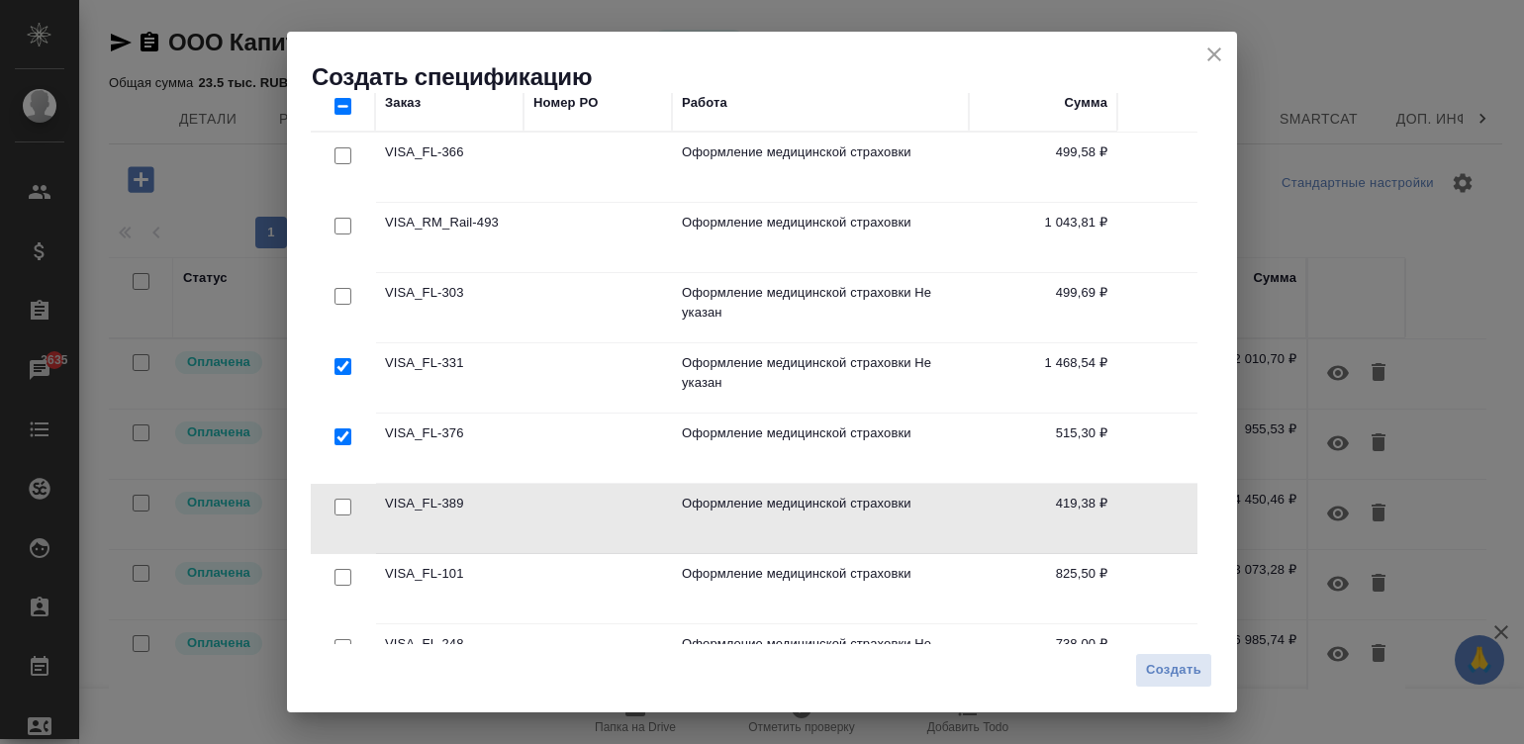
click at [338, 170] on div at bounding box center [343, 156] width 45 height 28
click at [336, 170] on div at bounding box center [343, 156] width 45 height 28
click at [328, 170] on div at bounding box center [343, 156] width 45 height 28
click at [334, 499] on input "checkbox" at bounding box center [342, 507] width 17 height 17
checkbox input "true"
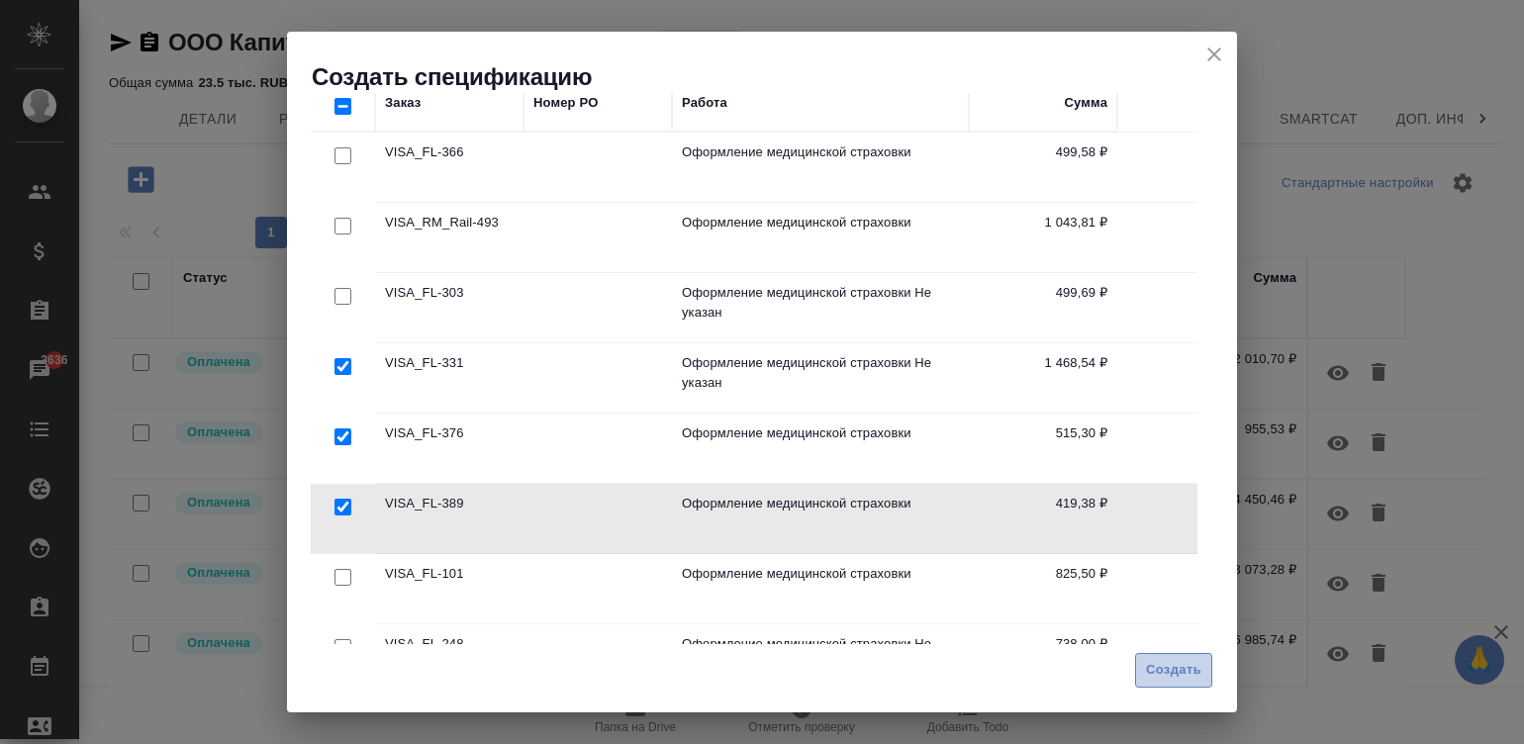
click at [1158, 663] on span "Создать" at bounding box center [1173, 670] width 55 height 23
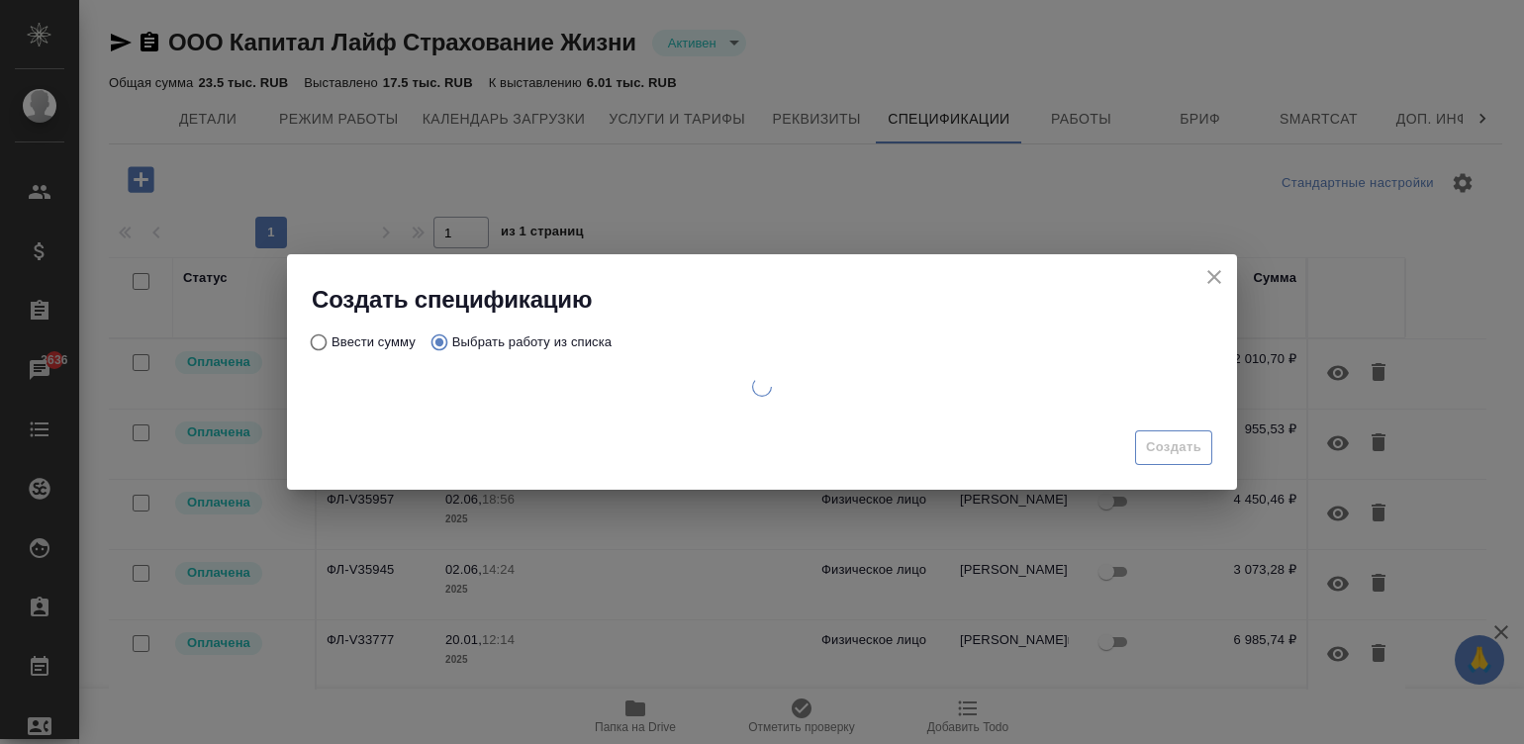
scroll to position [0, 0]
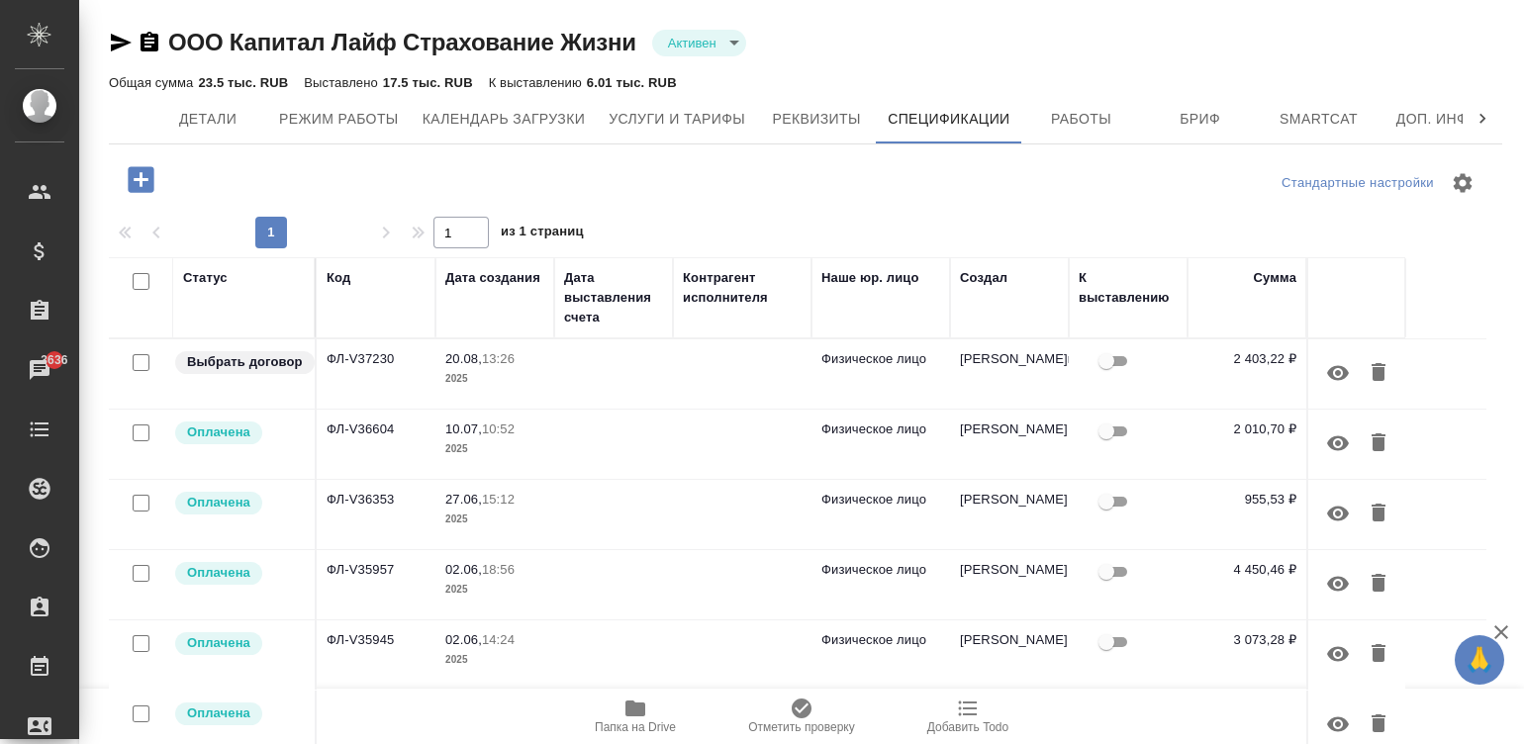
click at [647, 391] on td at bounding box center [613, 373] width 119 height 69
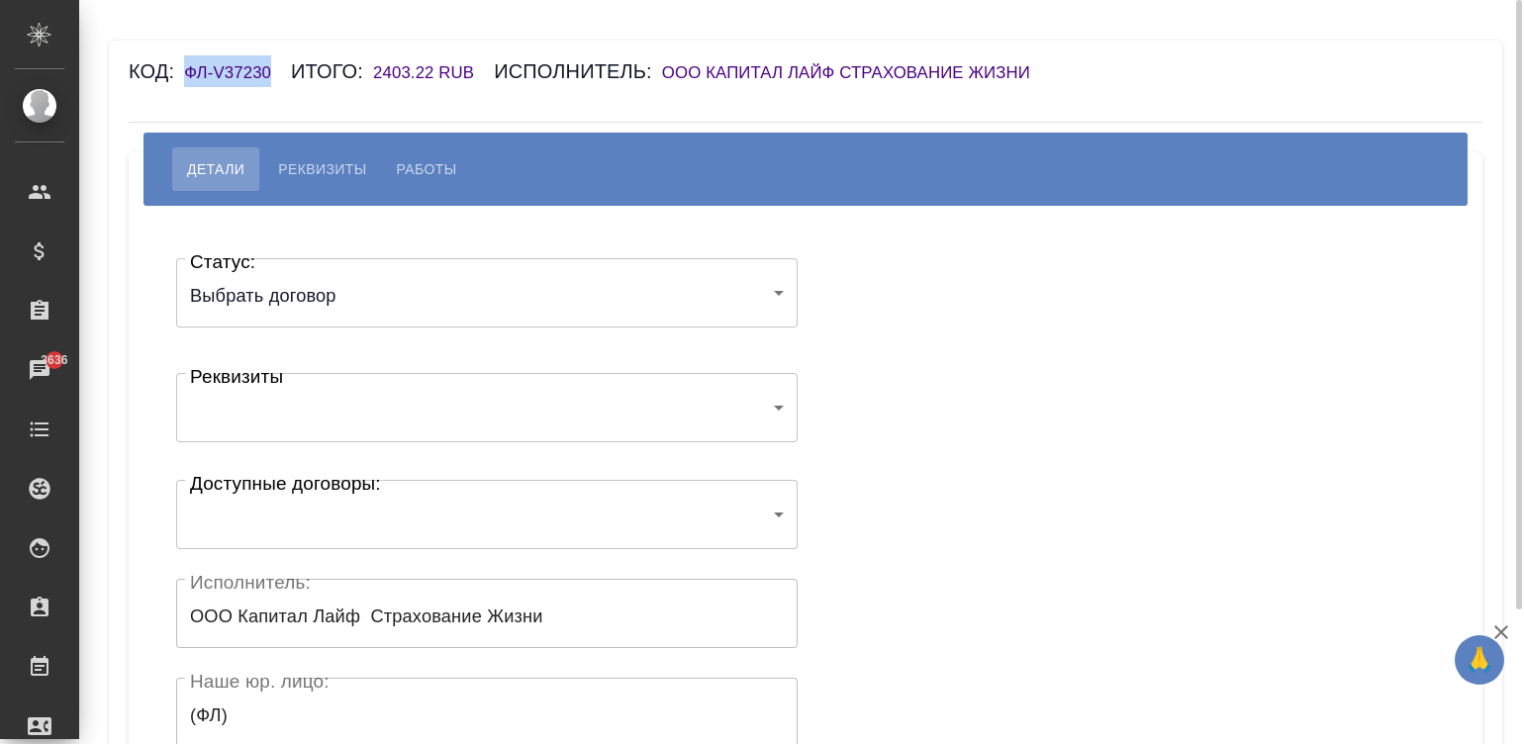
drag, startPoint x: 267, startPoint y: 61, endPoint x: 183, endPoint y: 76, distance: 85.4
click at [183, 76] on div "Код: ФЛ-V37230 Итого: 2403.22 RUB Исполнитель: ООО Капитал Лайф Страхование Жиз…" at bounding box center [693, 71] width 1128 height 32
copy h6 "ФЛ-V37230"
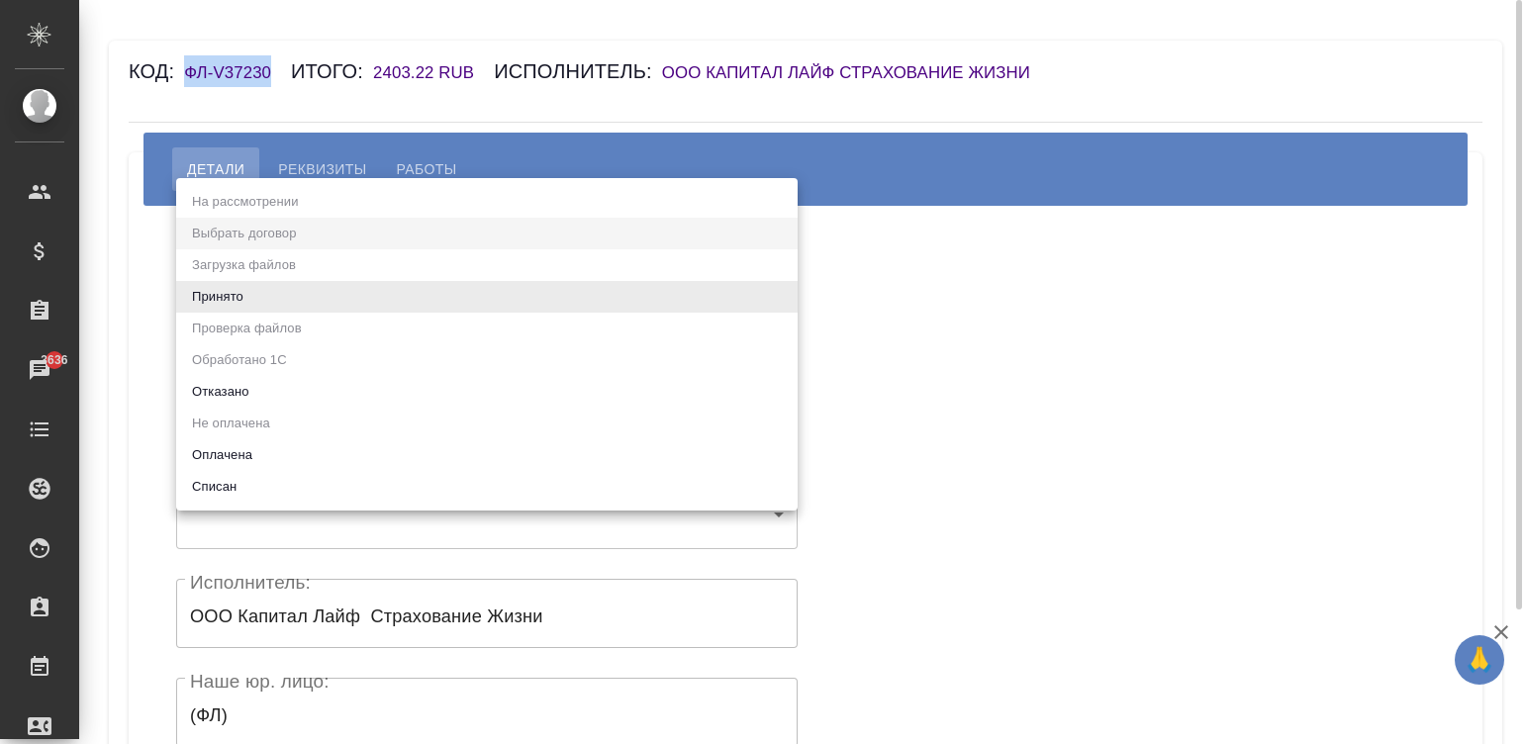
click at [426, 287] on body "🙏 .cls-1 fill:#fff; AWATERA Малинина Мария m.malinina Клиенты Спецификации Зака…" at bounding box center [762, 372] width 1524 height 744
click at [221, 449] on li "Оплачена" at bounding box center [486, 455] width 621 height 32
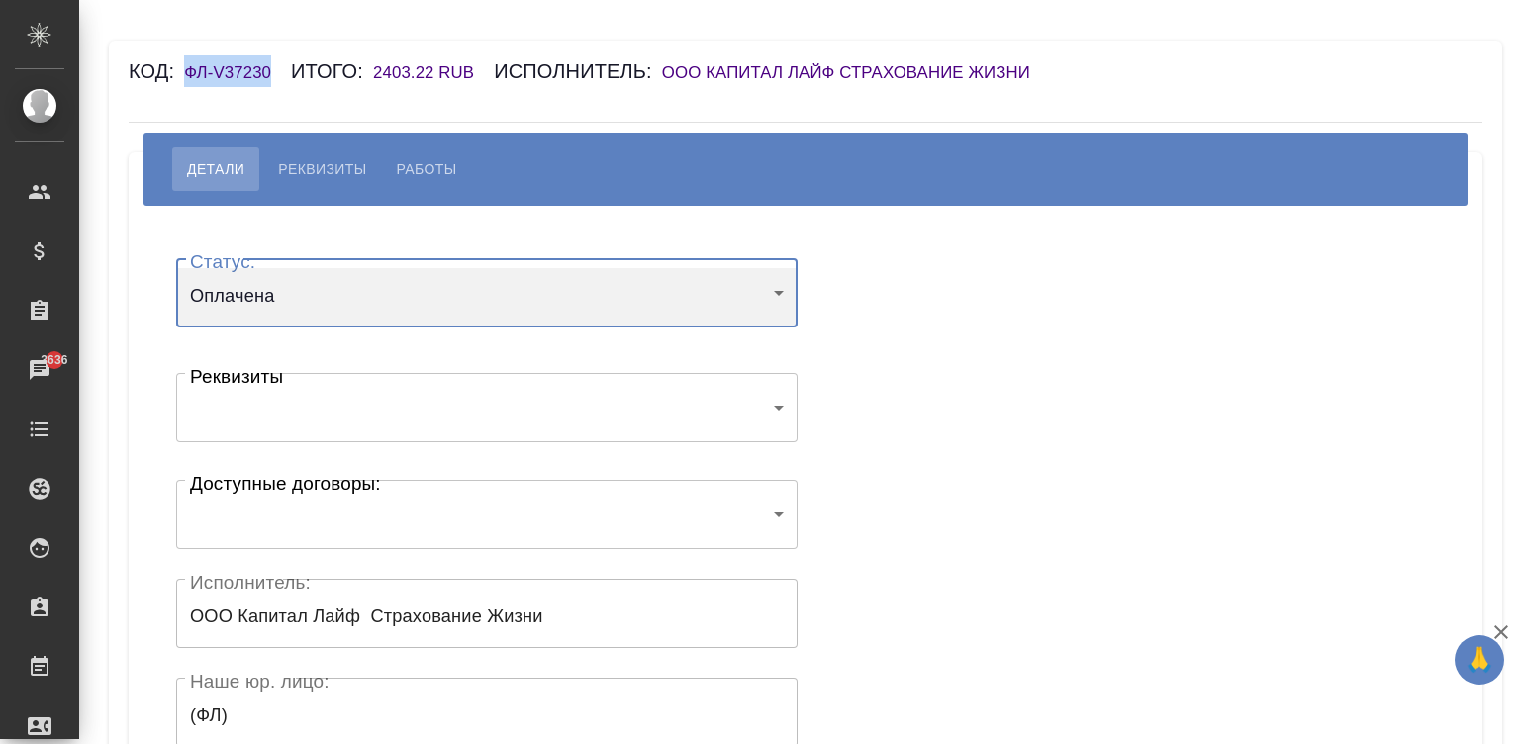
type input "payed"
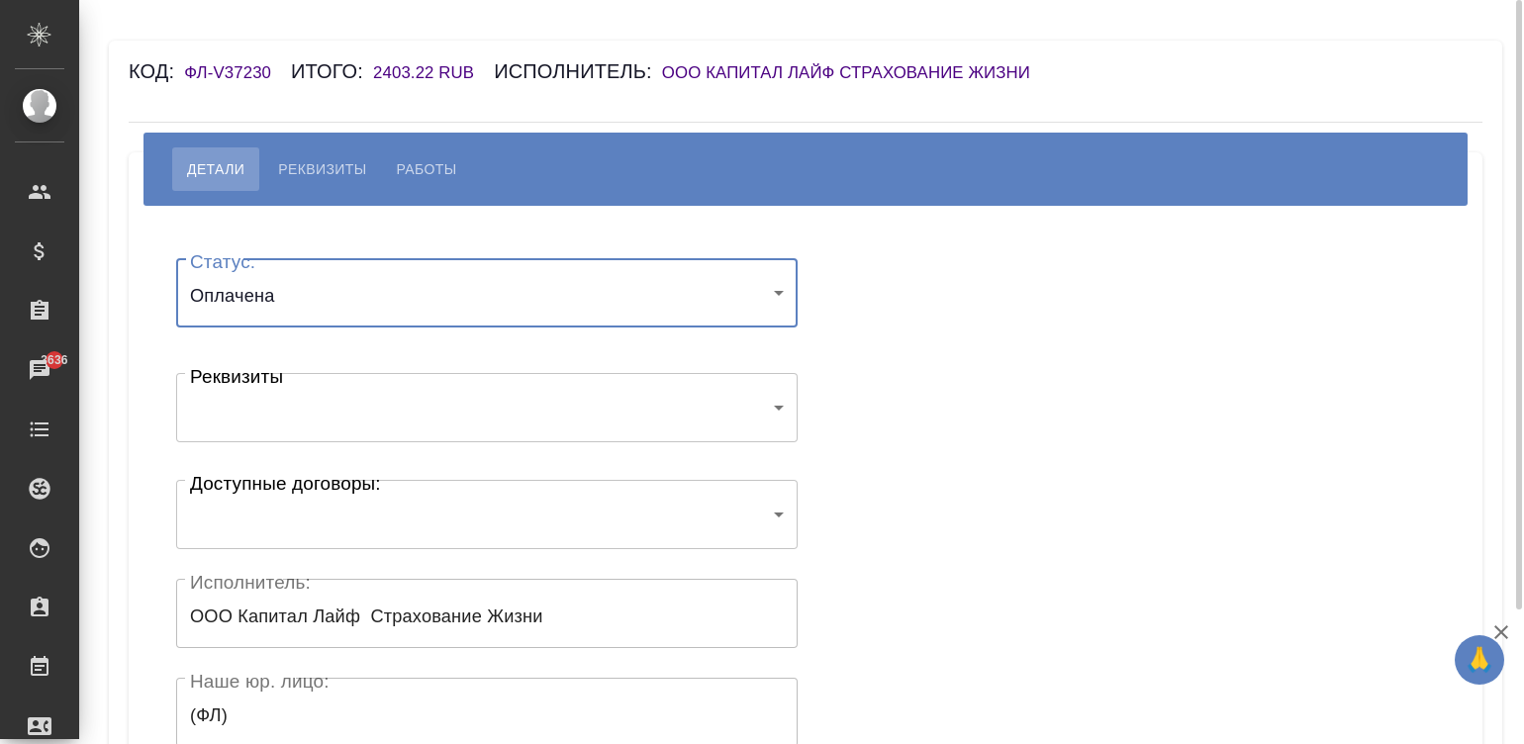
click at [960, 362] on div "Статус: Оплачена payed Статус: Реквизиты ​ Реквизиты Доступные договоры: ​ Дост…" at bounding box center [805, 592] width 1274 height 715
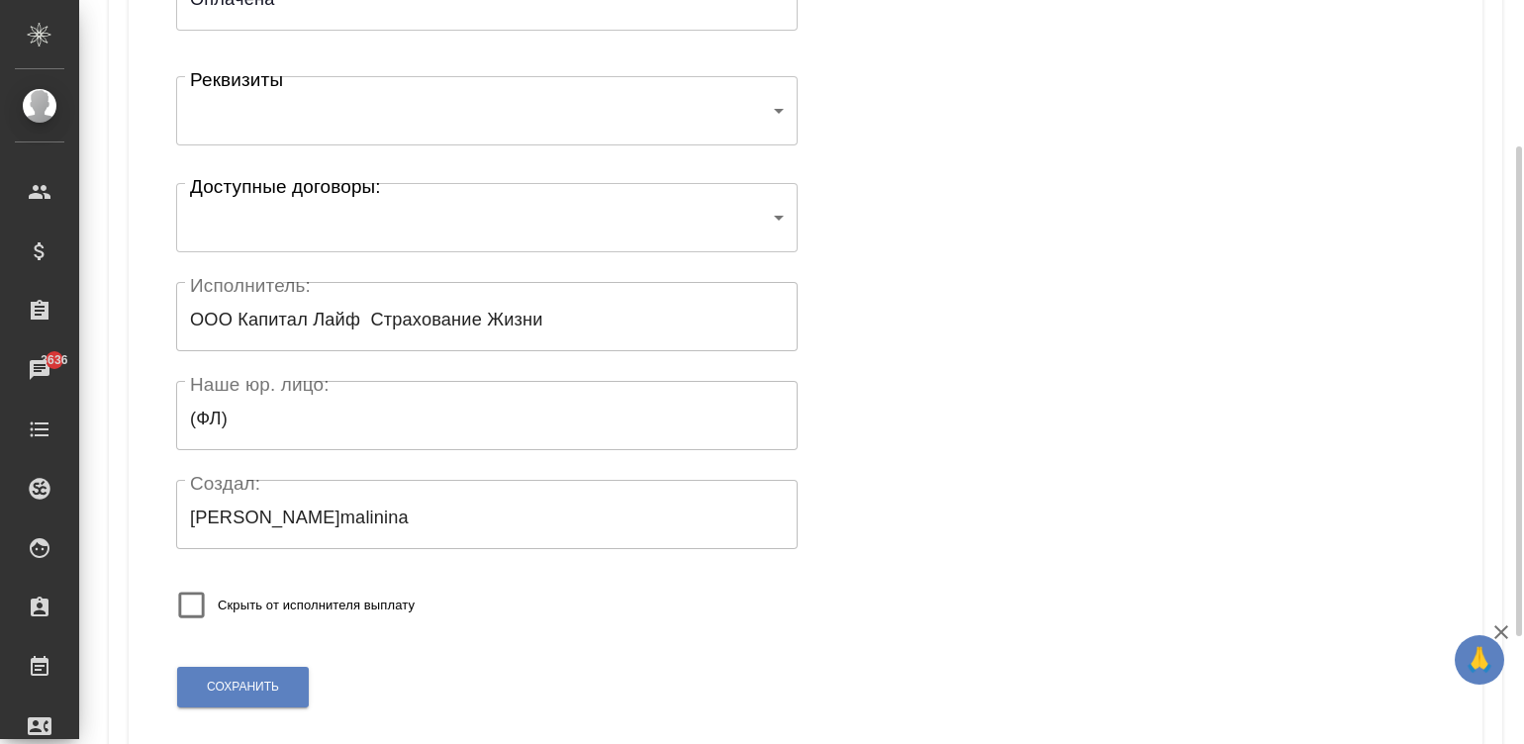
scroll to position [387, 0]
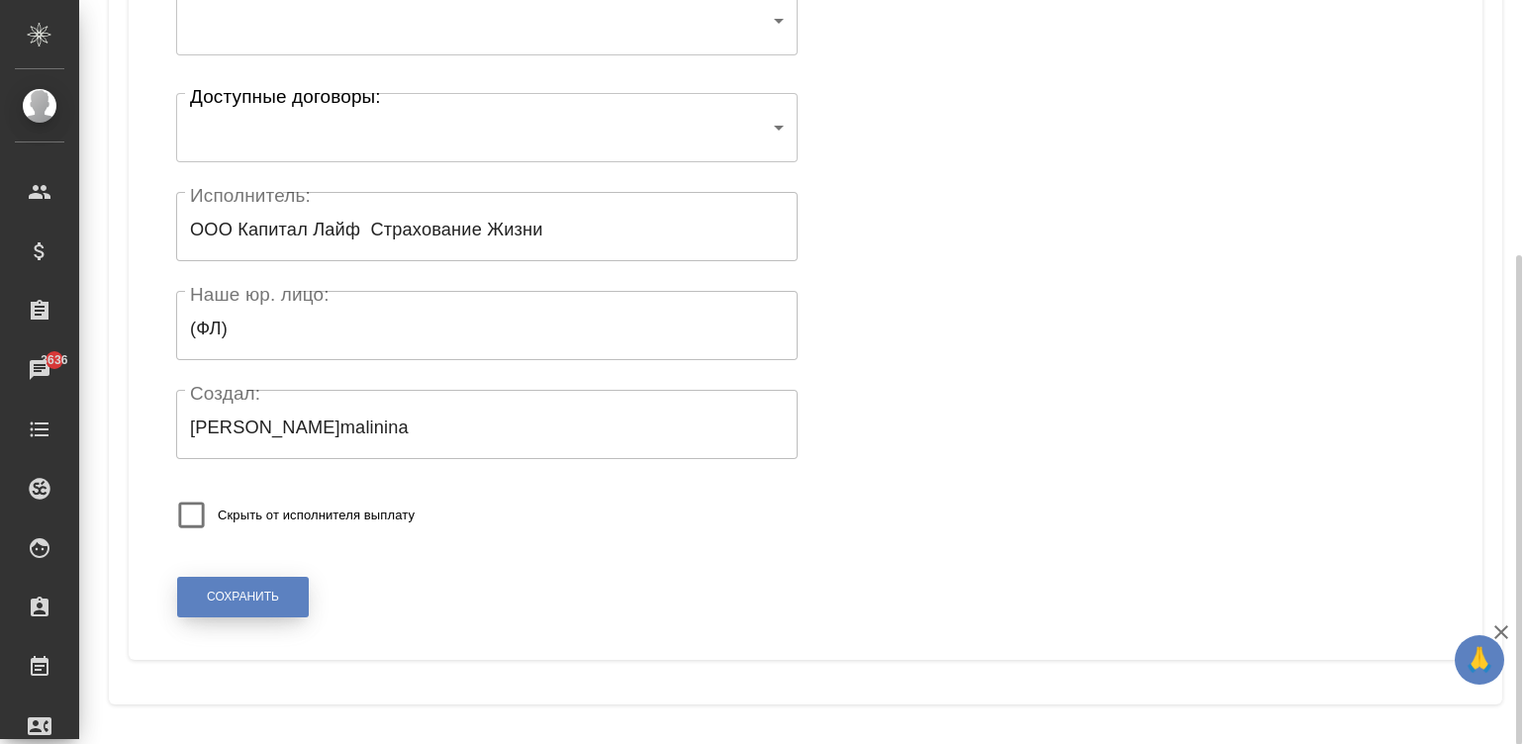
click at [193, 587] on button "Сохранить" at bounding box center [243, 597] width 132 height 41
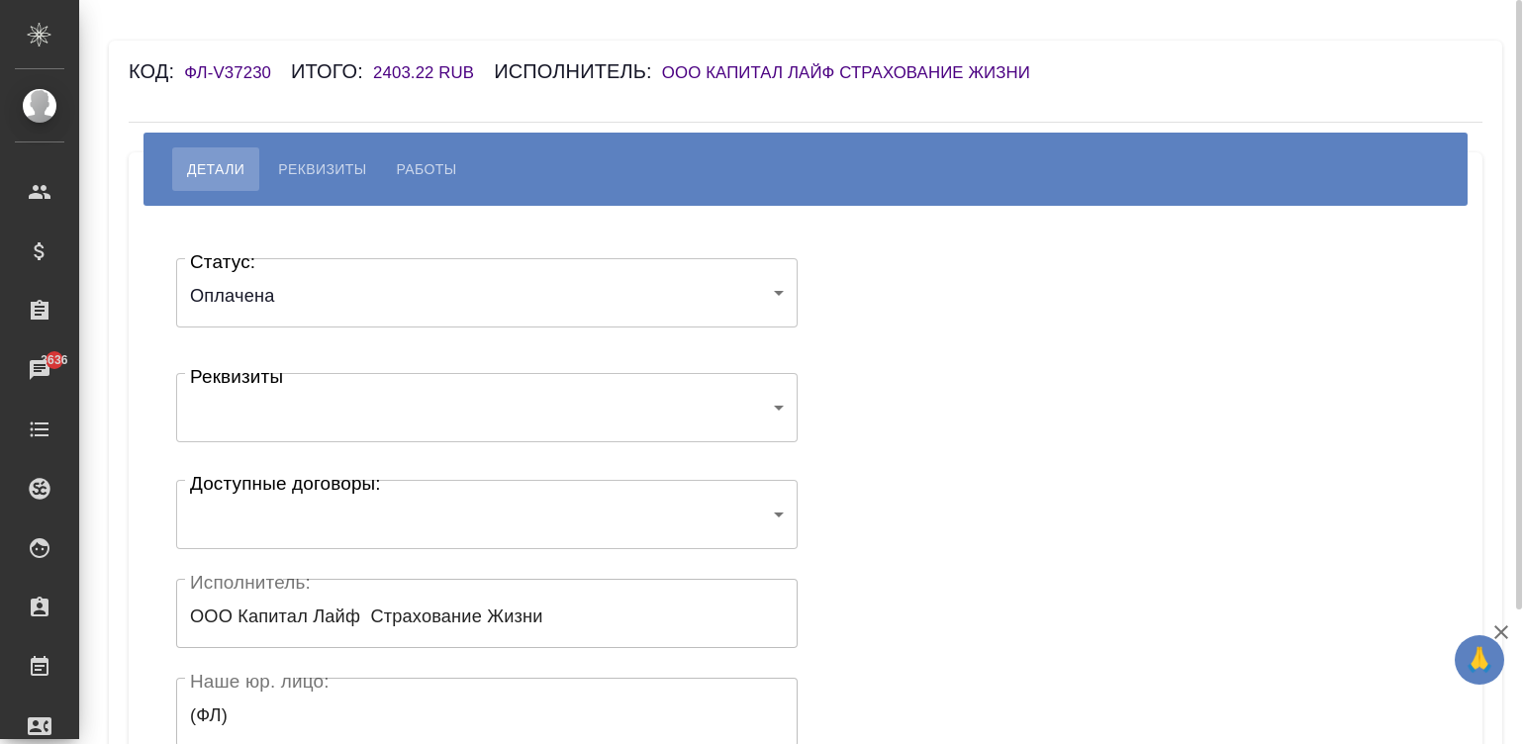
click at [962, 372] on div "Статус: Оплачена payed Статус: Реквизиты ​ Реквизиты Доступные договоры: ​ Дост…" at bounding box center [805, 592] width 1274 height 715
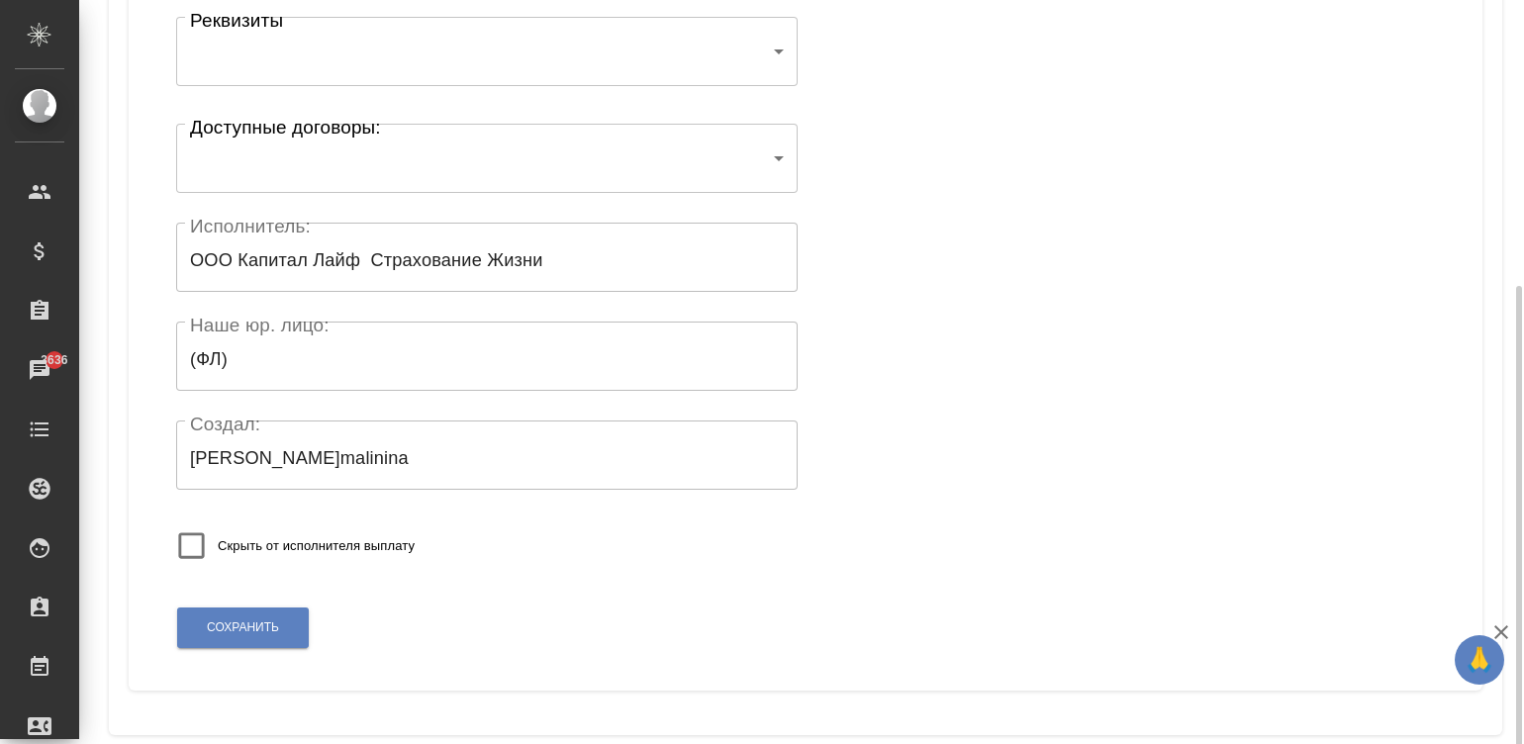
scroll to position [387, 0]
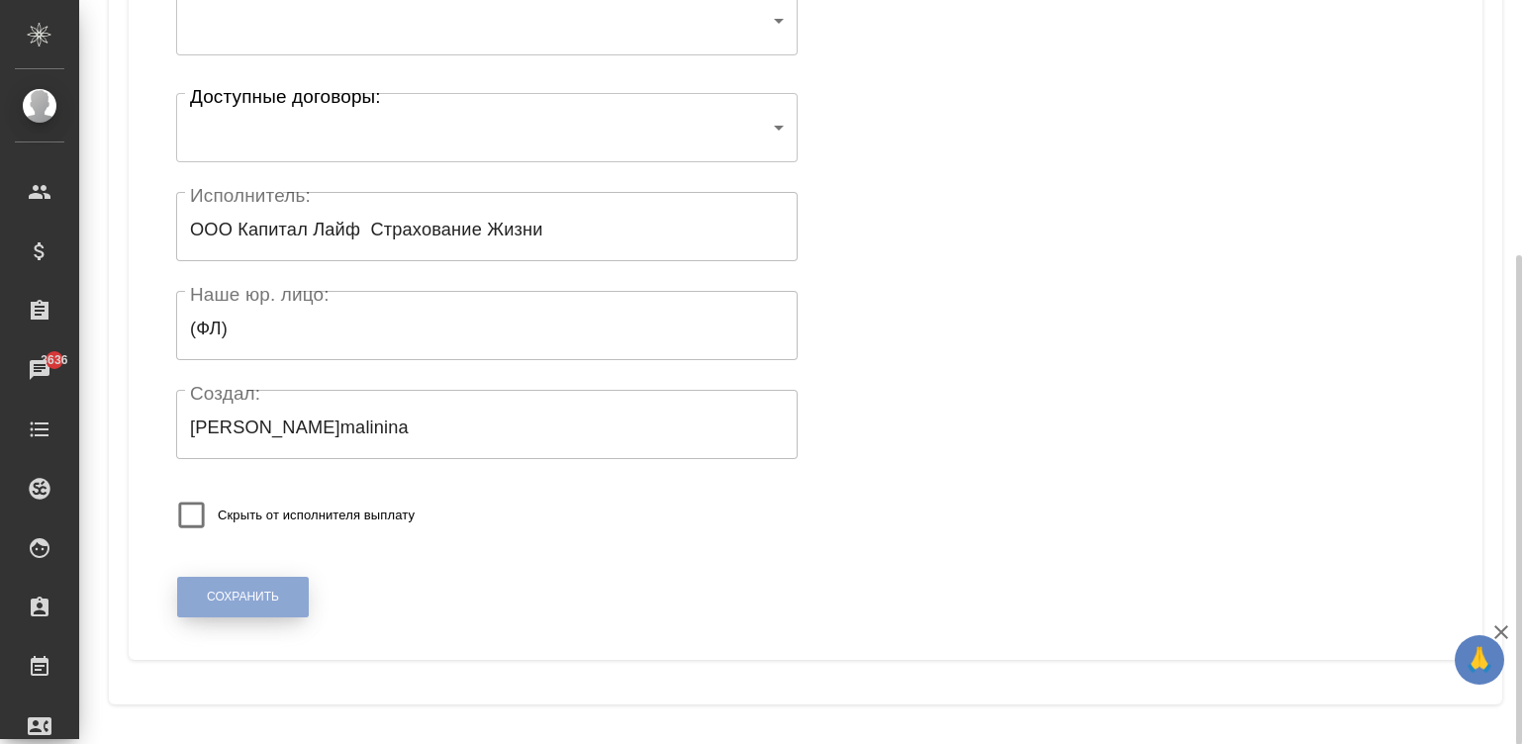
click at [219, 577] on button "Сохранить" at bounding box center [243, 597] width 132 height 41
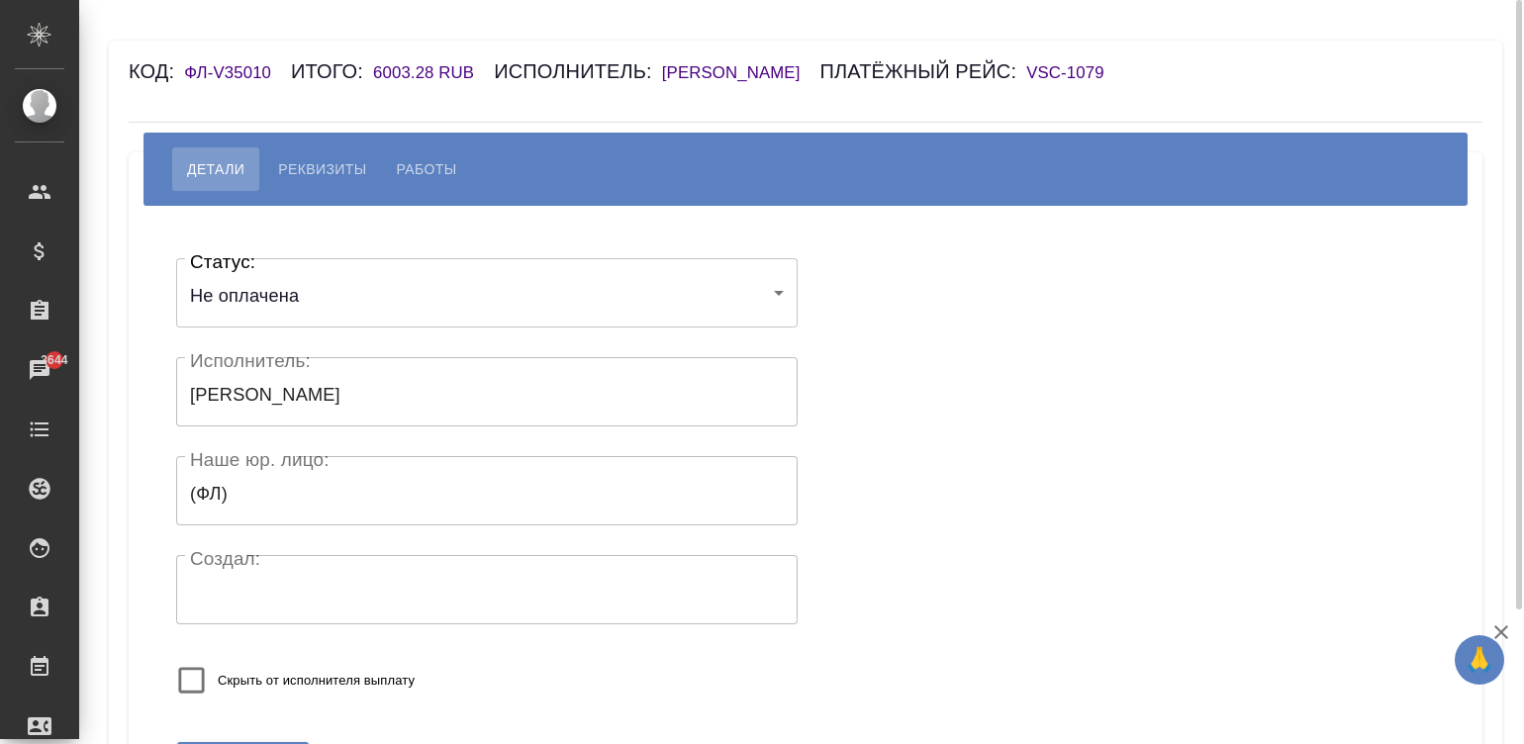
click at [307, 188] on button "Реквизиты" at bounding box center [322, 169] width 118 height 44
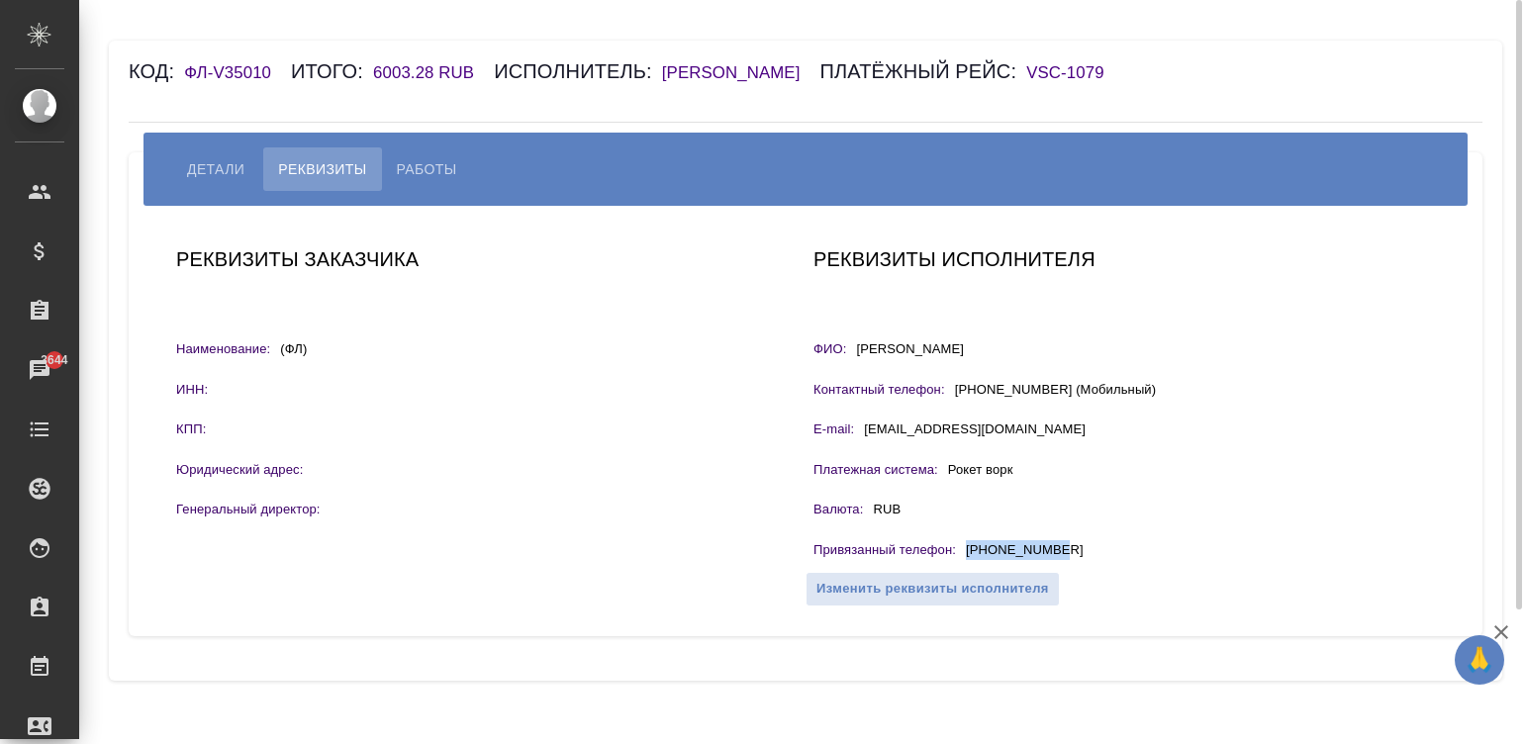
drag, startPoint x: 1074, startPoint y: 573, endPoint x: 968, endPoint y: 574, distance: 106.9
click at [968, 565] on div "Привязанный телефон : [PHONE_NUMBER]" at bounding box center [1123, 552] width 621 height 25
copy p "[PHONE_NUMBER]"
